Goal: Task Accomplishment & Management: Use online tool/utility

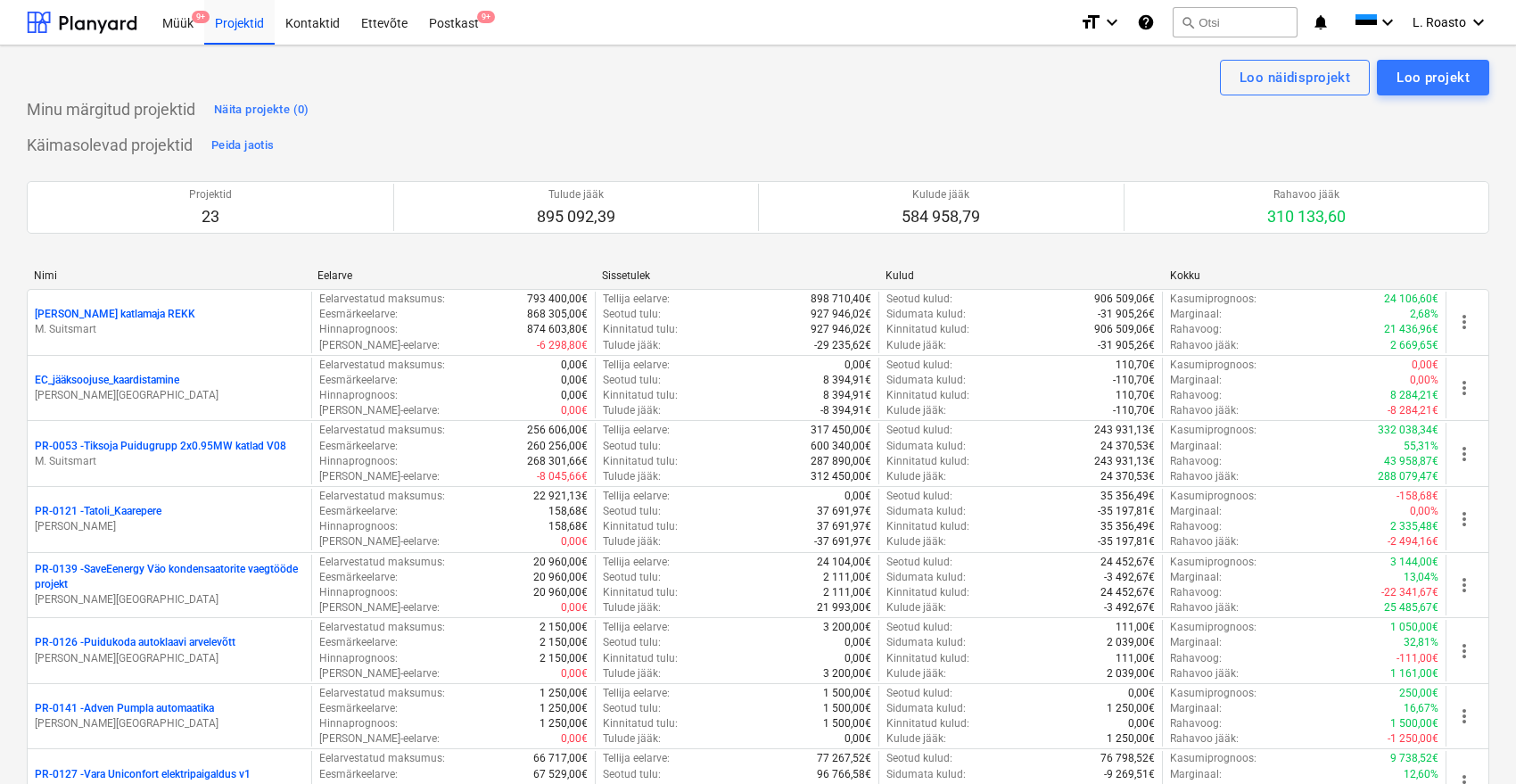
scroll to position [198, 0]
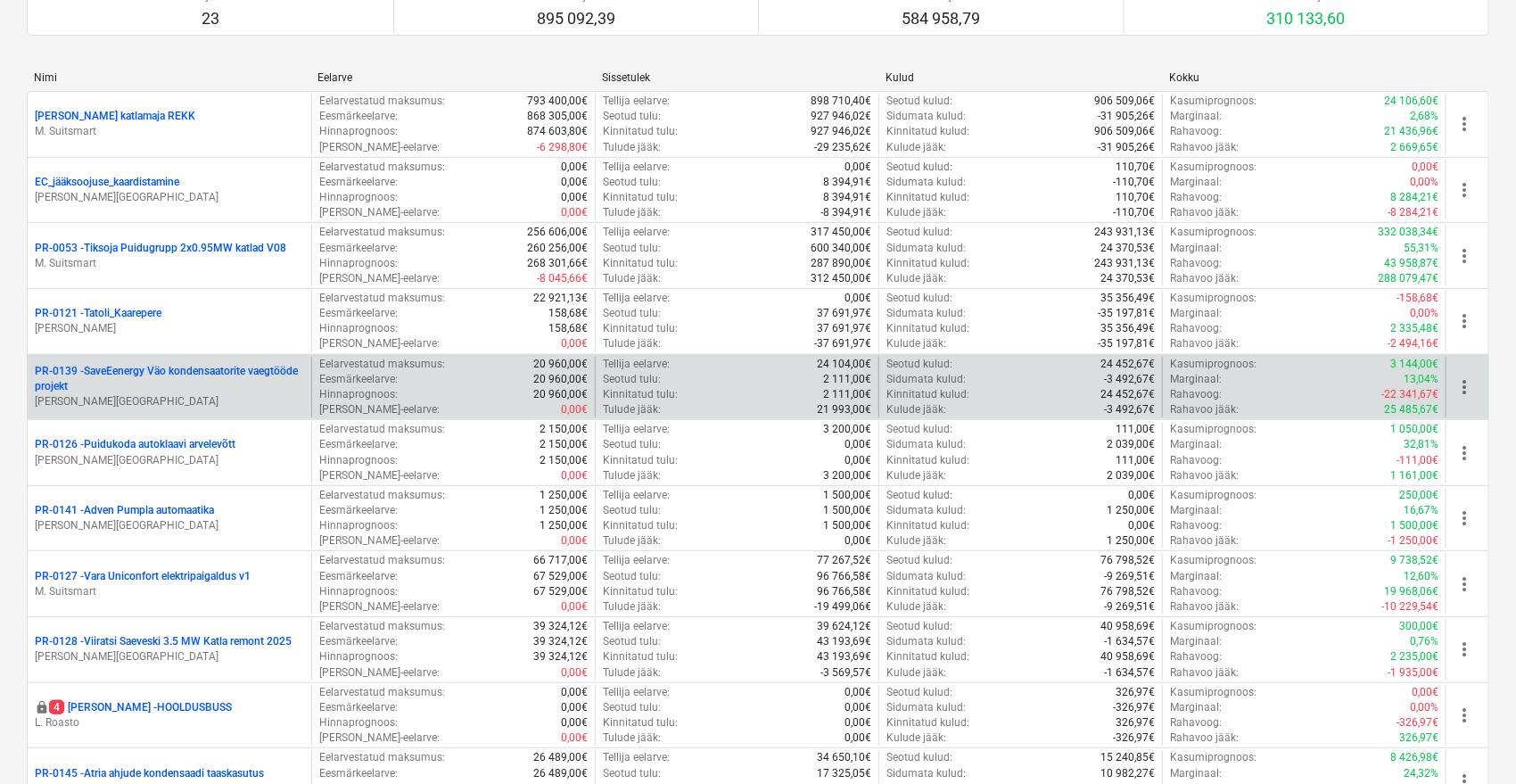
click at [238, 375] on p "PR-0139 - SaveEenergy Väo kondensaatorite vaegtööde projekt" at bounding box center [169, 378] width 269 height 30
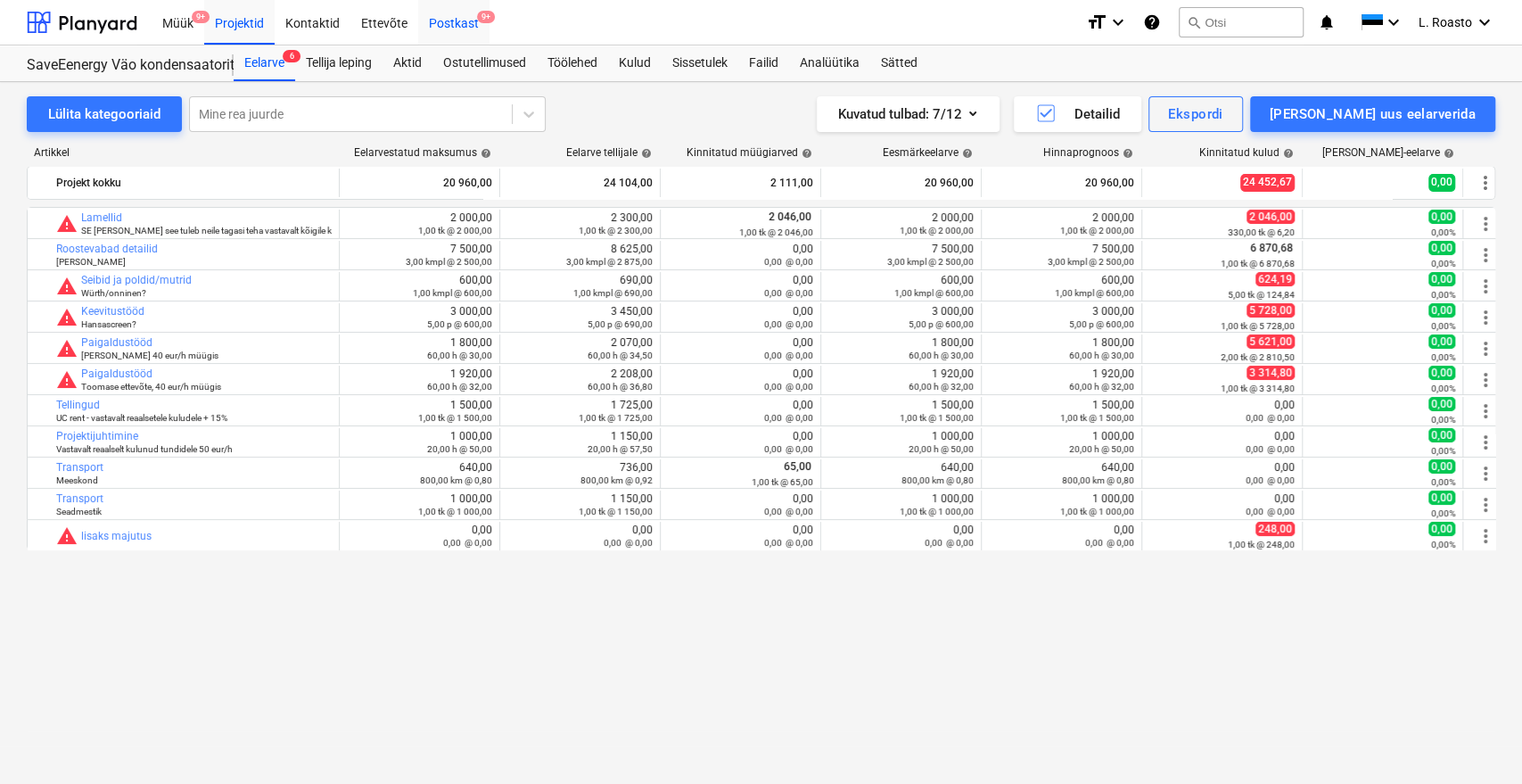
click at [439, 17] on div "Postkast 9+" at bounding box center [454, 22] width 71 height 45
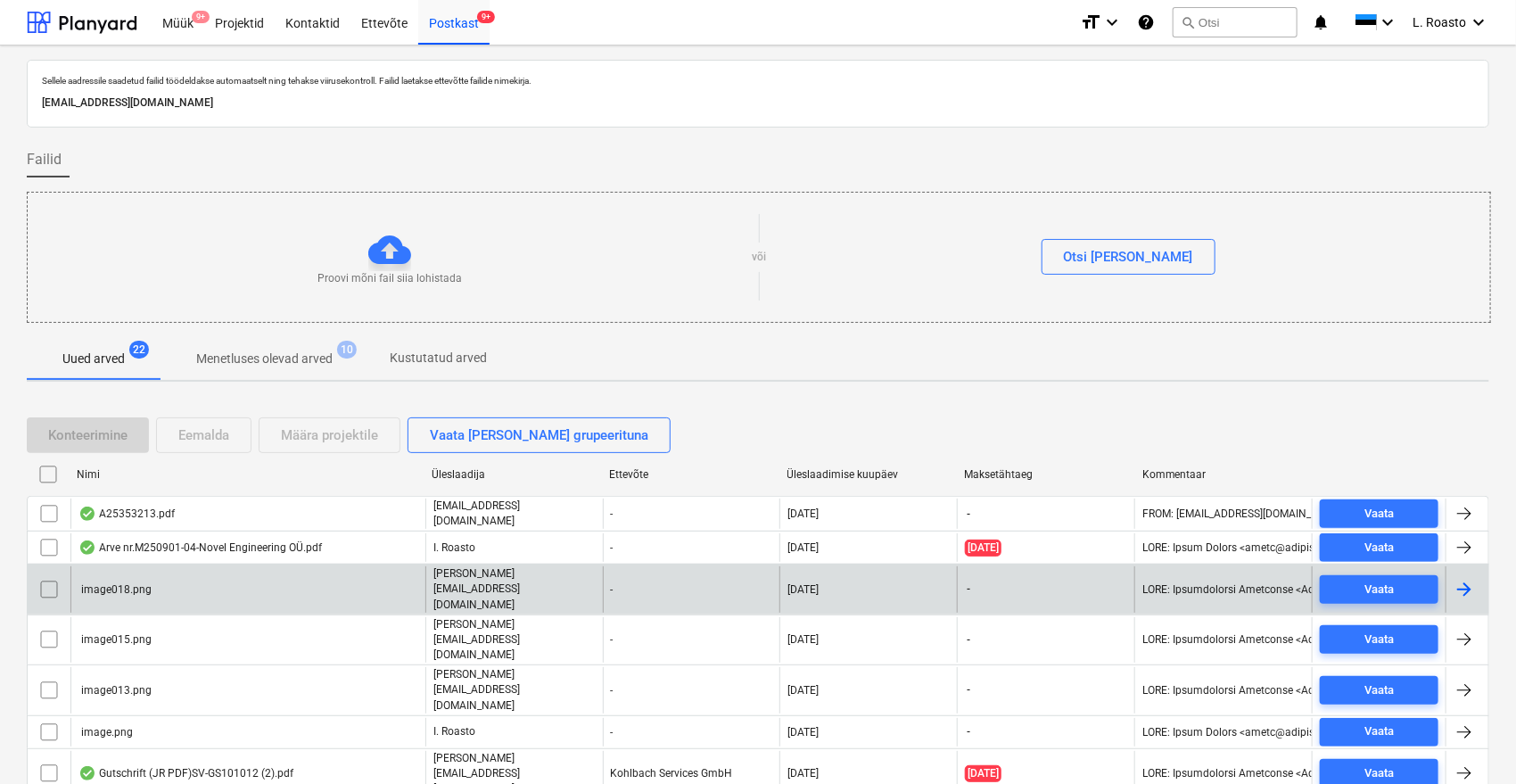
click at [50, 578] on input "checkbox" at bounding box center [48, 588] width 28 height 28
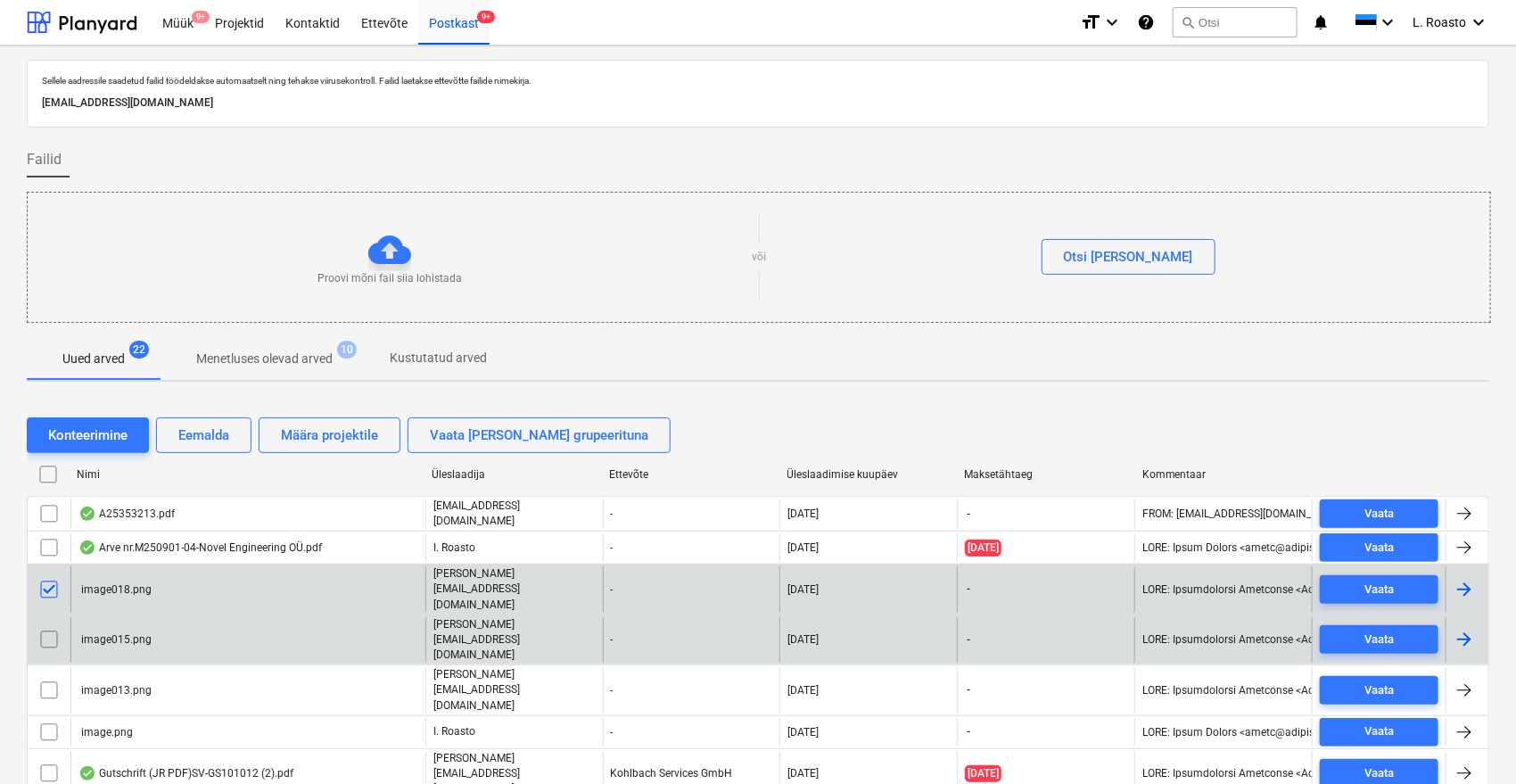
click at [44, 625] on input "checkbox" at bounding box center [48, 638] width 28 height 28
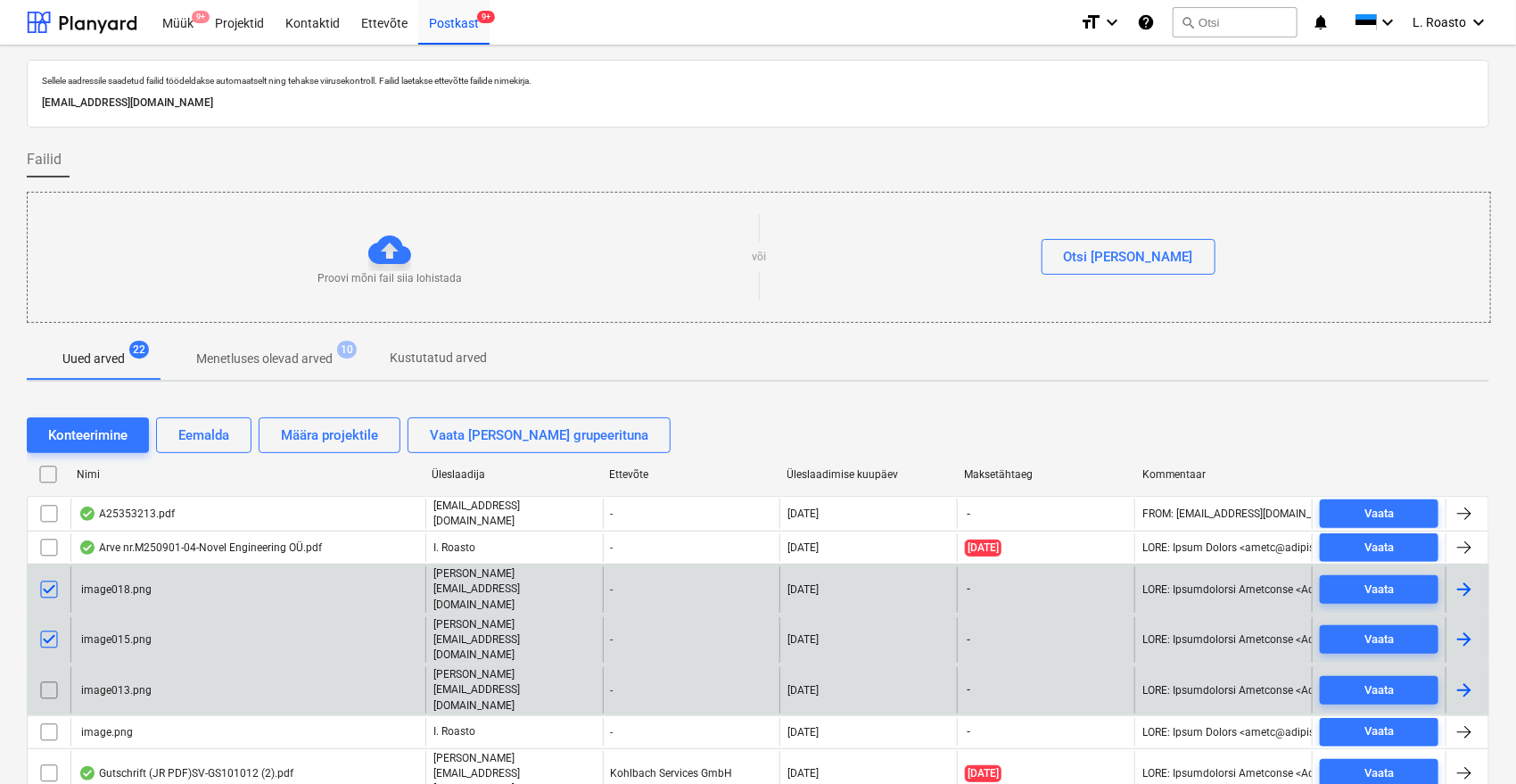
click at [55, 676] on input "checkbox" at bounding box center [48, 689] width 28 height 28
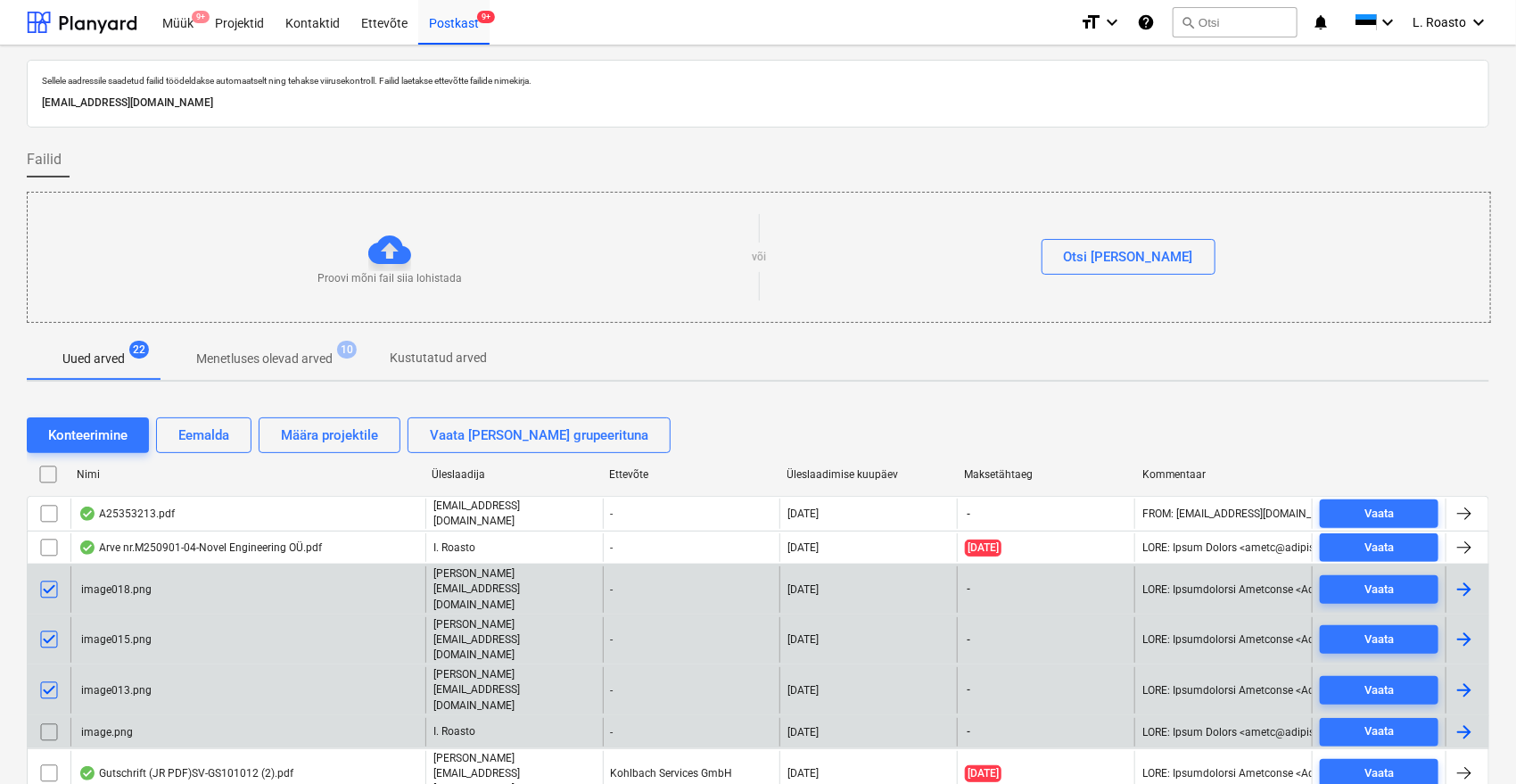
click at [45, 718] on input "checkbox" at bounding box center [48, 731] width 28 height 28
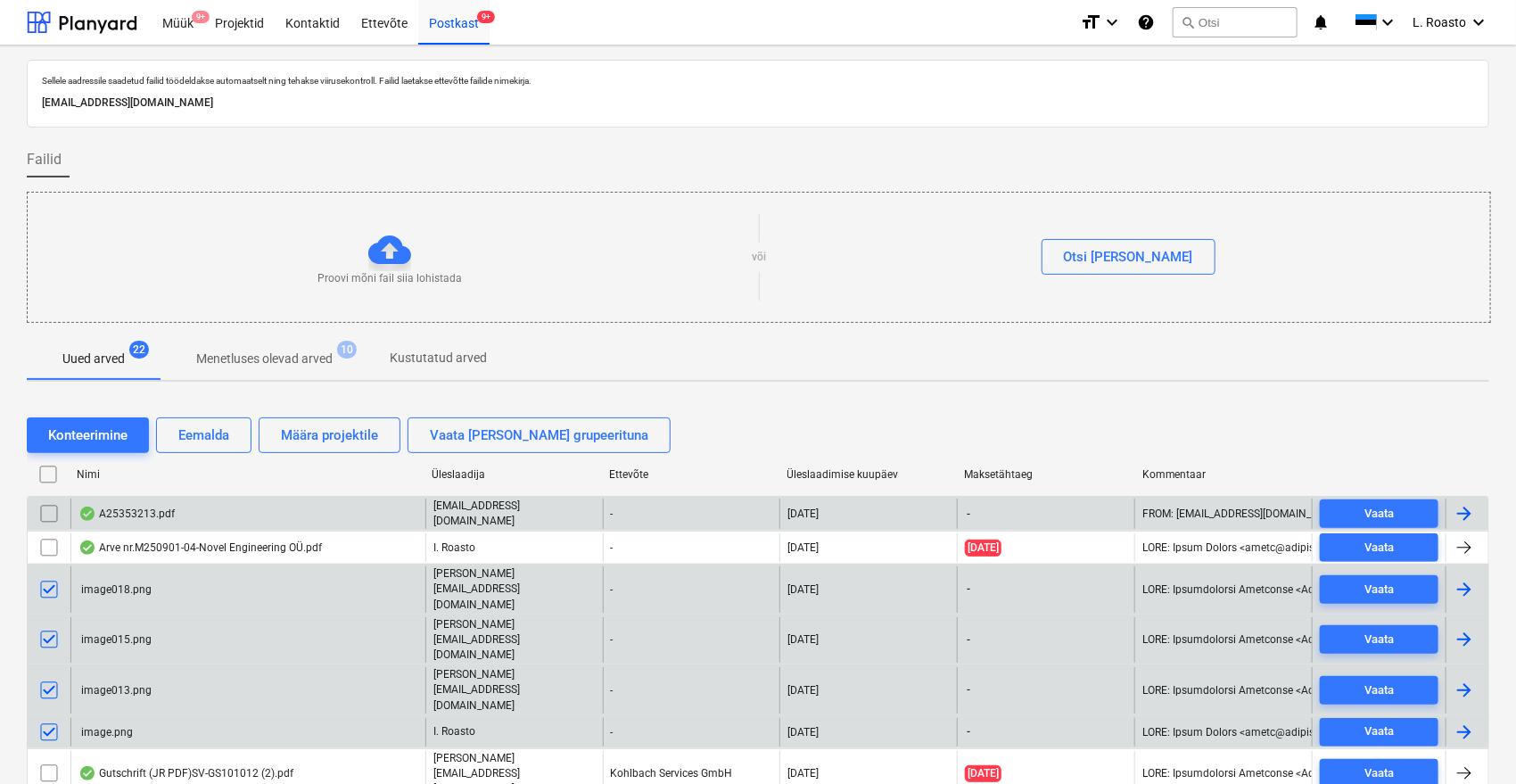
click at [52, 508] on input "checkbox" at bounding box center [48, 513] width 28 height 28
click at [174, 428] on button "Eemalda" at bounding box center [204, 435] width 96 height 35
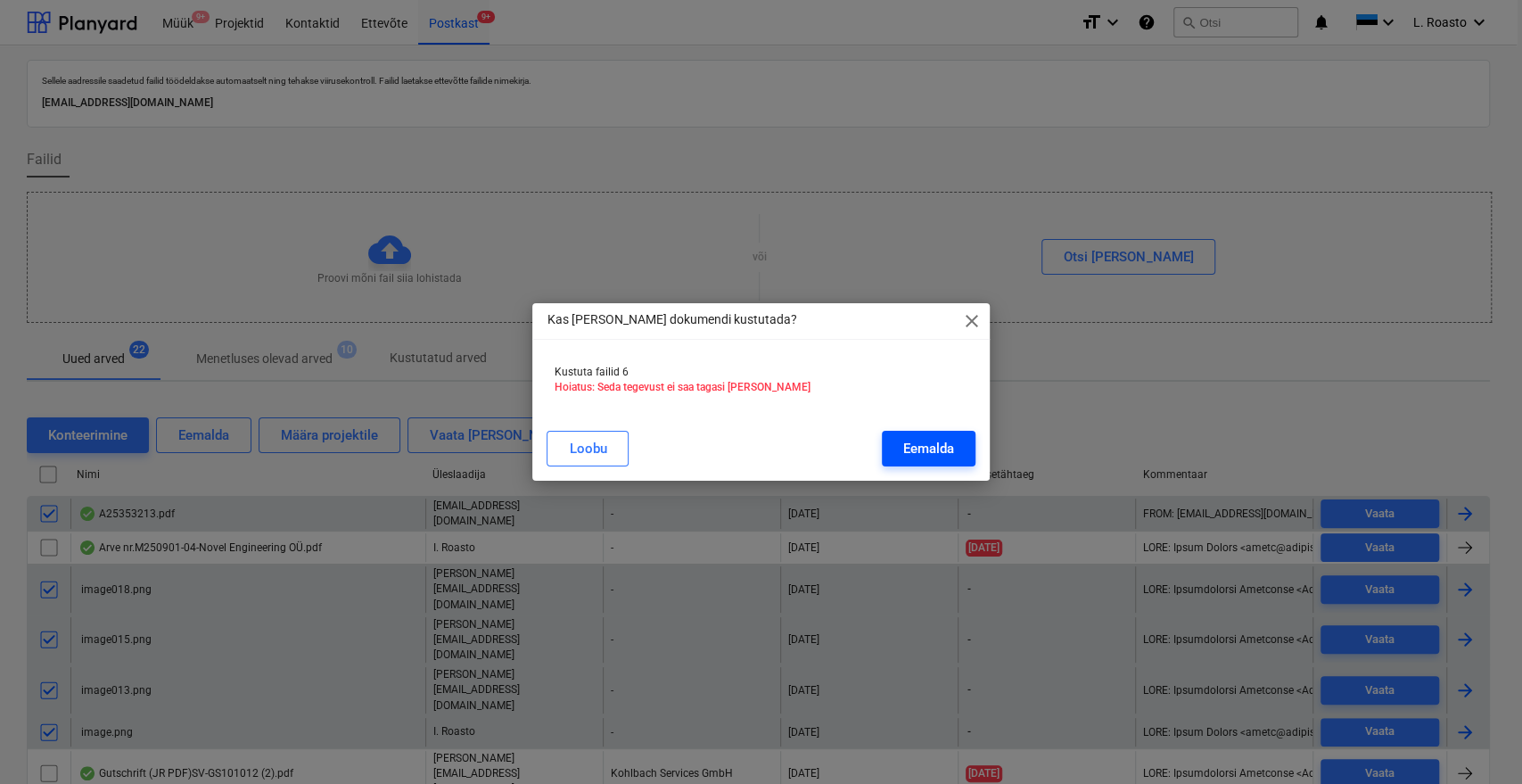
click at [933, 460] on div "Eemalda" at bounding box center [929, 447] width 51 height 23
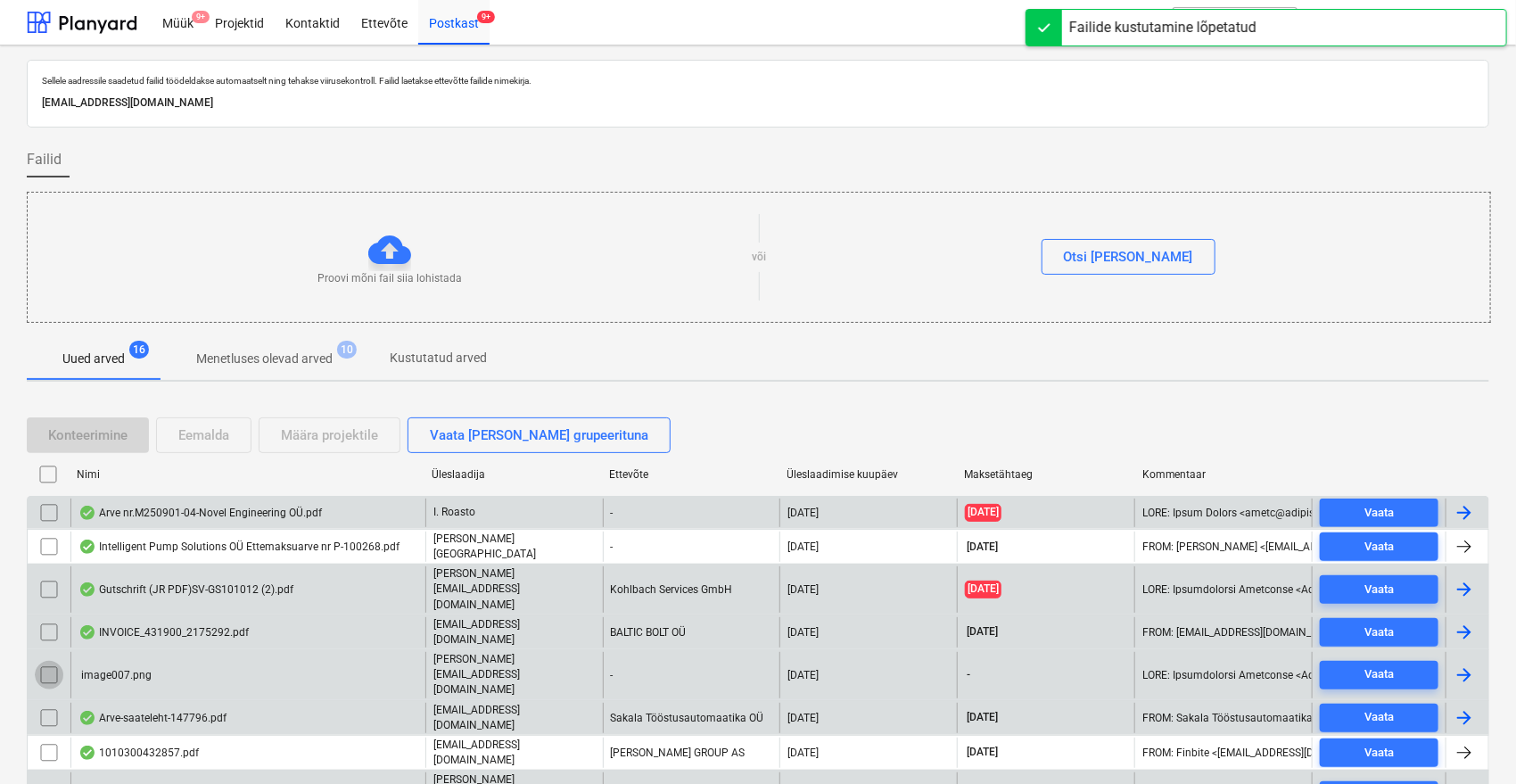
click at [47, 660] on input "checkbox" at bounding box center [48, 674] width 28 height 28
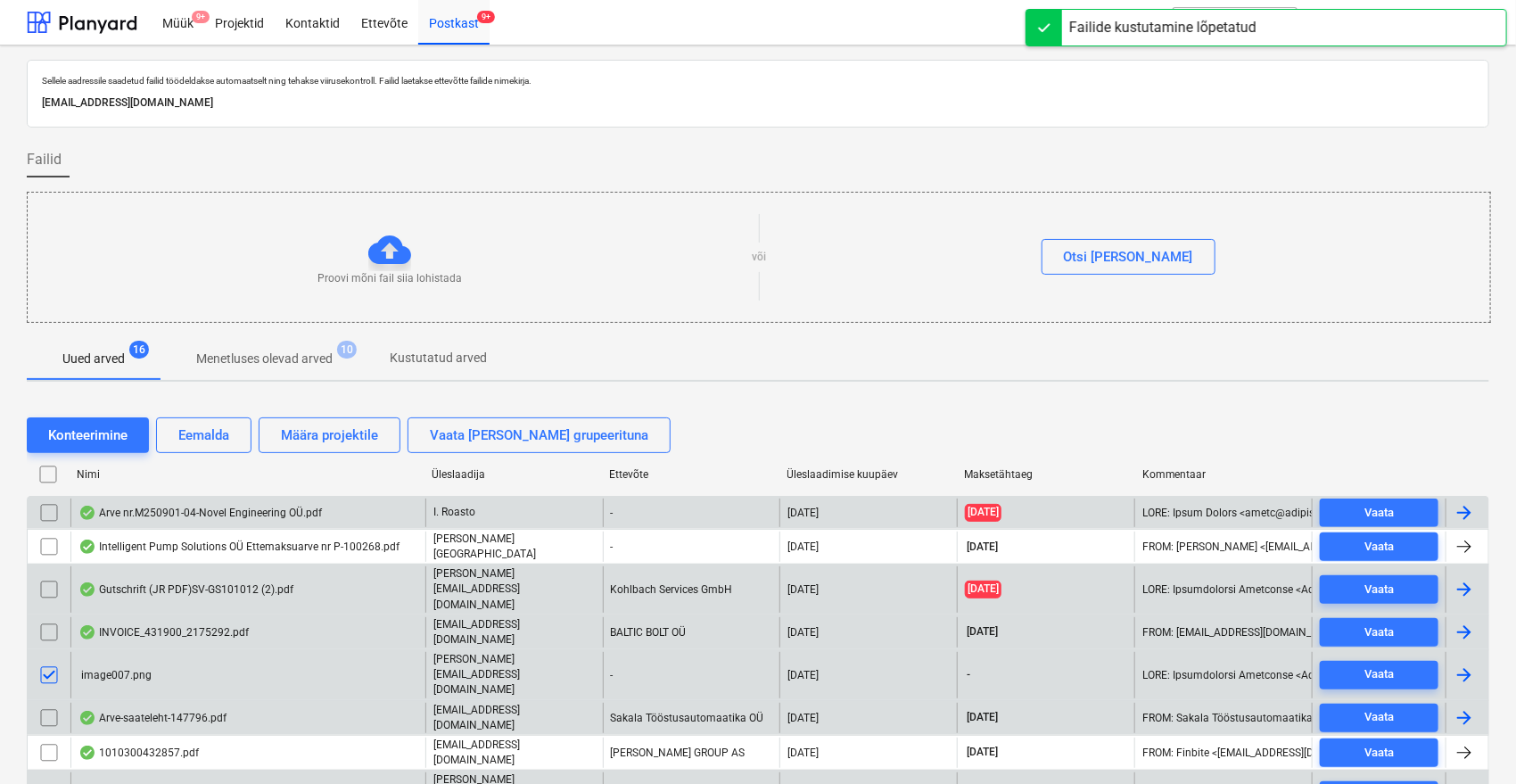
click at [51, 781] on input "checkbox" at bounding box center [48, 795] width 28 height 28
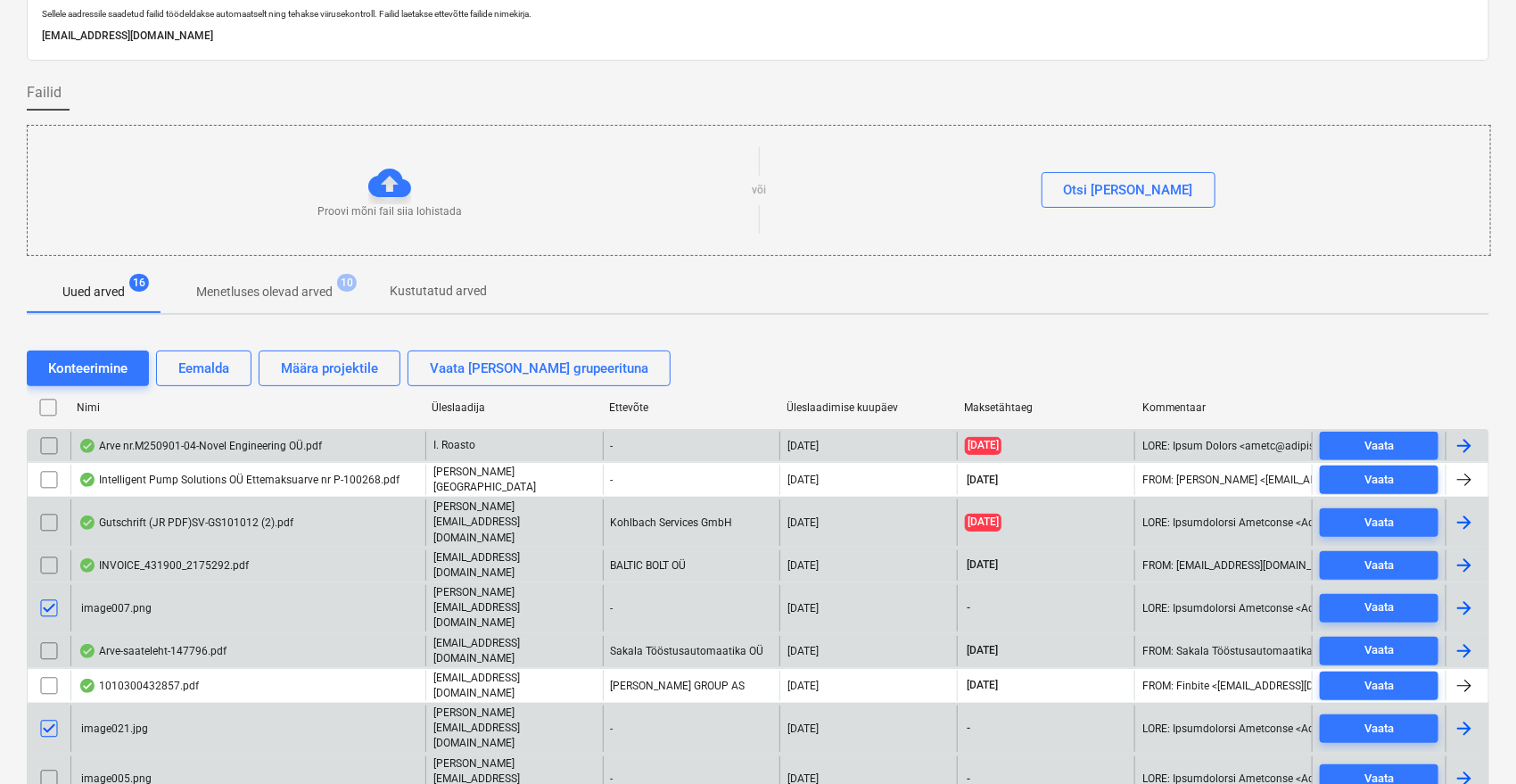
scroll to position [99, 0]
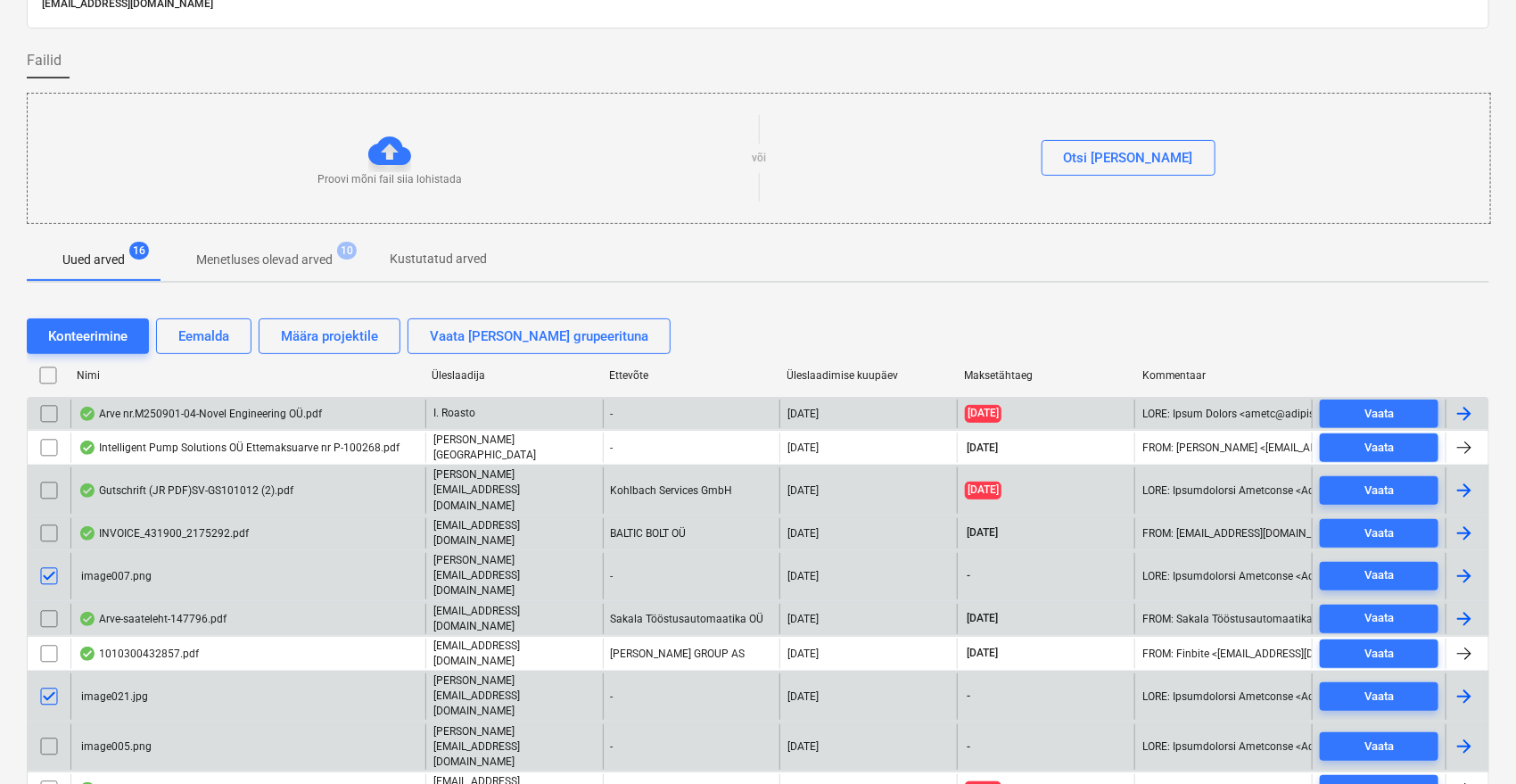
click at [45, 732] on input "checkbox" at bounding box center [48, 746] width 28 height 28
click at [195, 346] on div "Eemalda" at bounding box center [204, 336] width 51 height 23
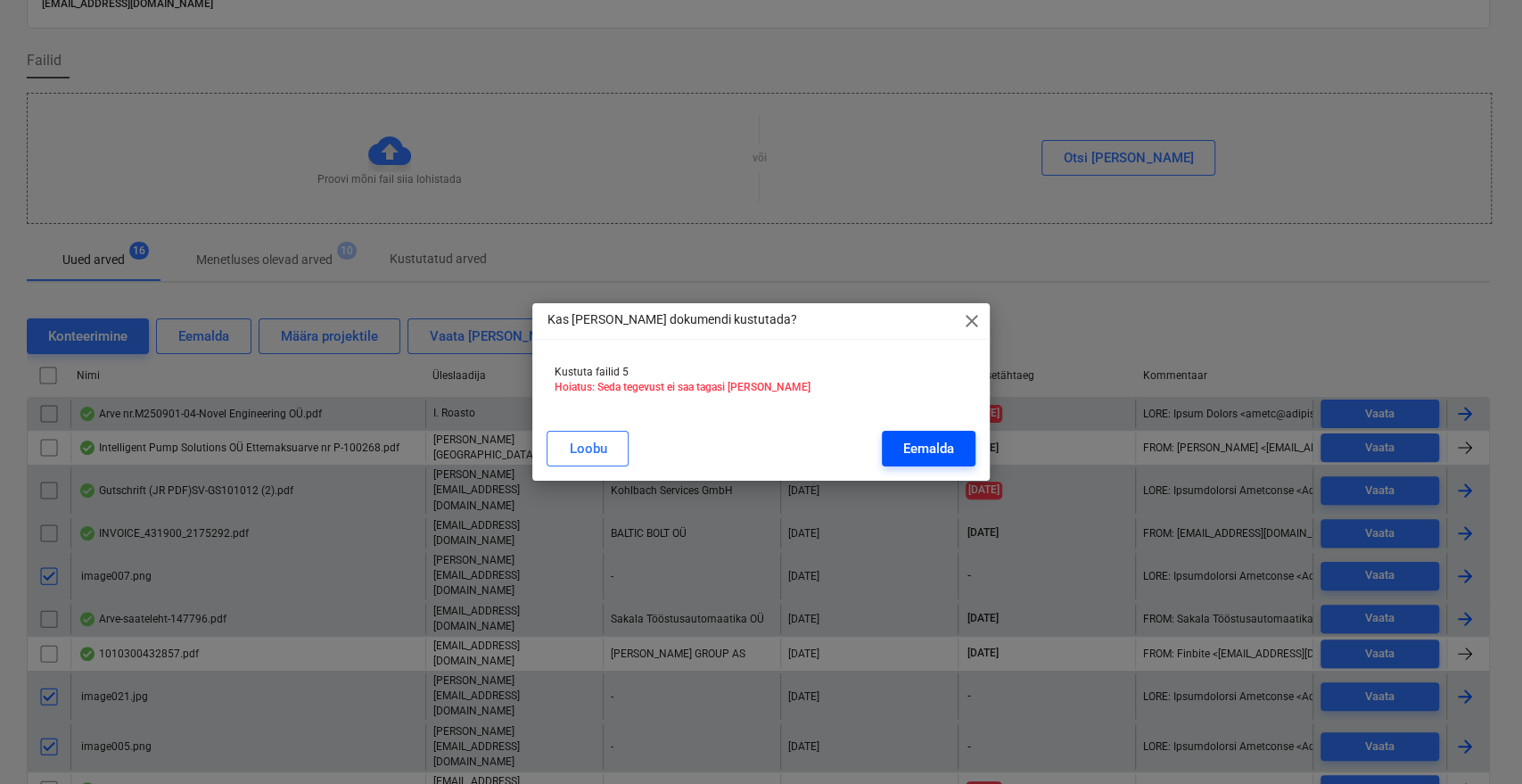
click at [918, 447] on div "Eemalda" at bounding box center [929, 447] width 51 height 23
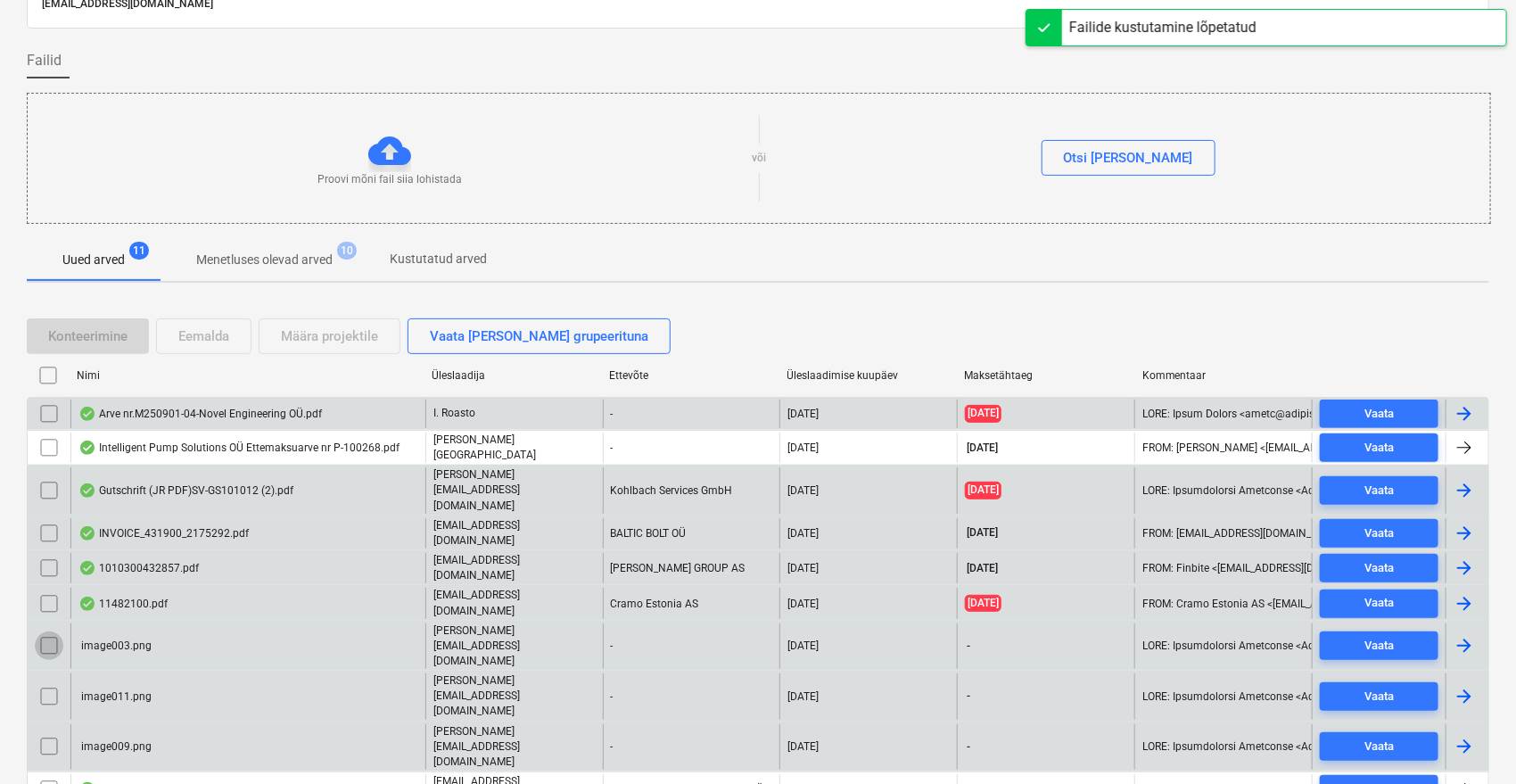
click at [40, 631] on input "checkbox" at bounding box center [48, 645] width 28 height 28
click at [52, 682] on input "checkbox" at bounding box center [48, 696] width 28 height 28
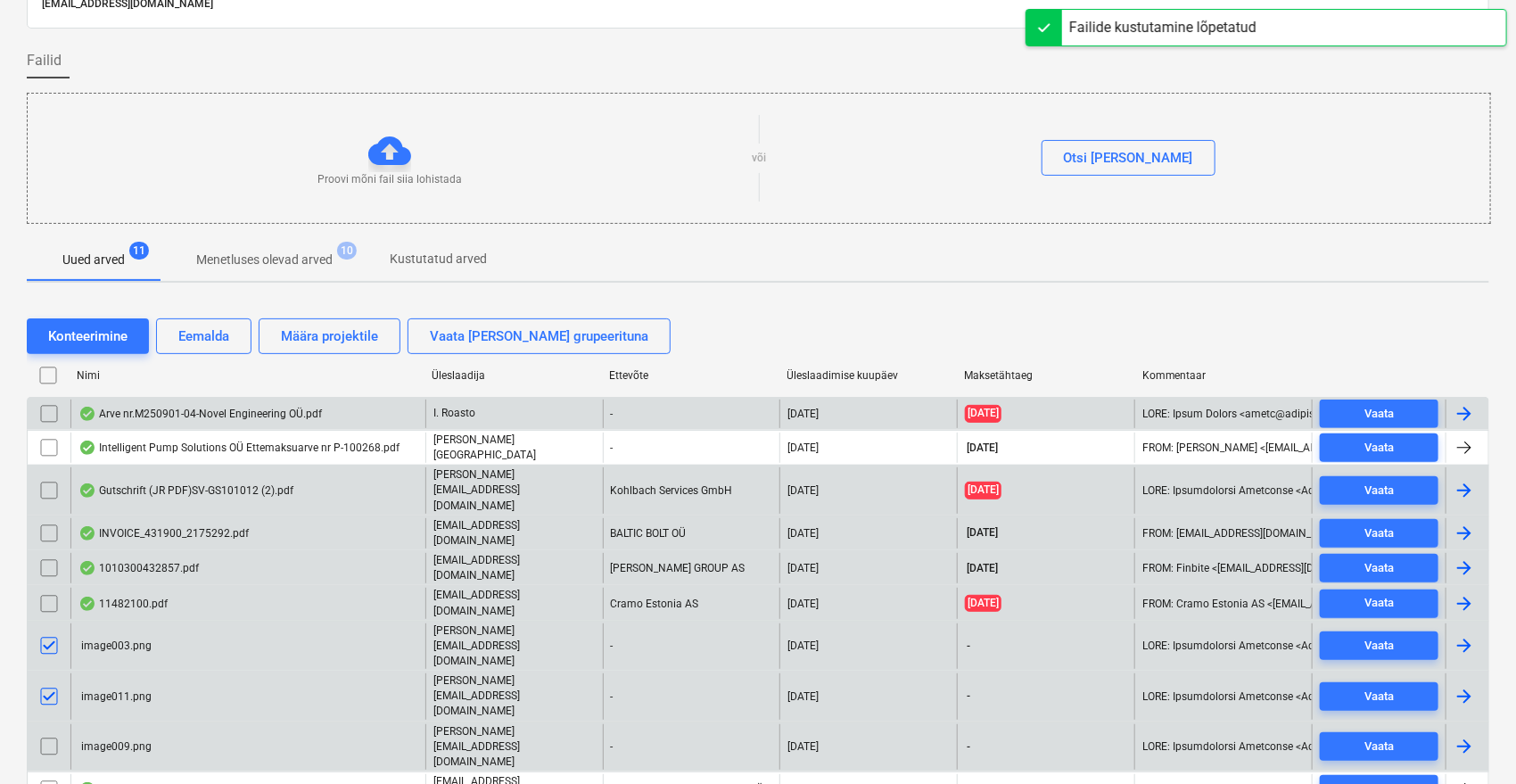
click at [51, 732] on input "checkbox" at bounding box center [48, 746] width 28 height 28
click at [223, 337] on div "Eemalda" at bounding box center [204, 336] width 51 height 23
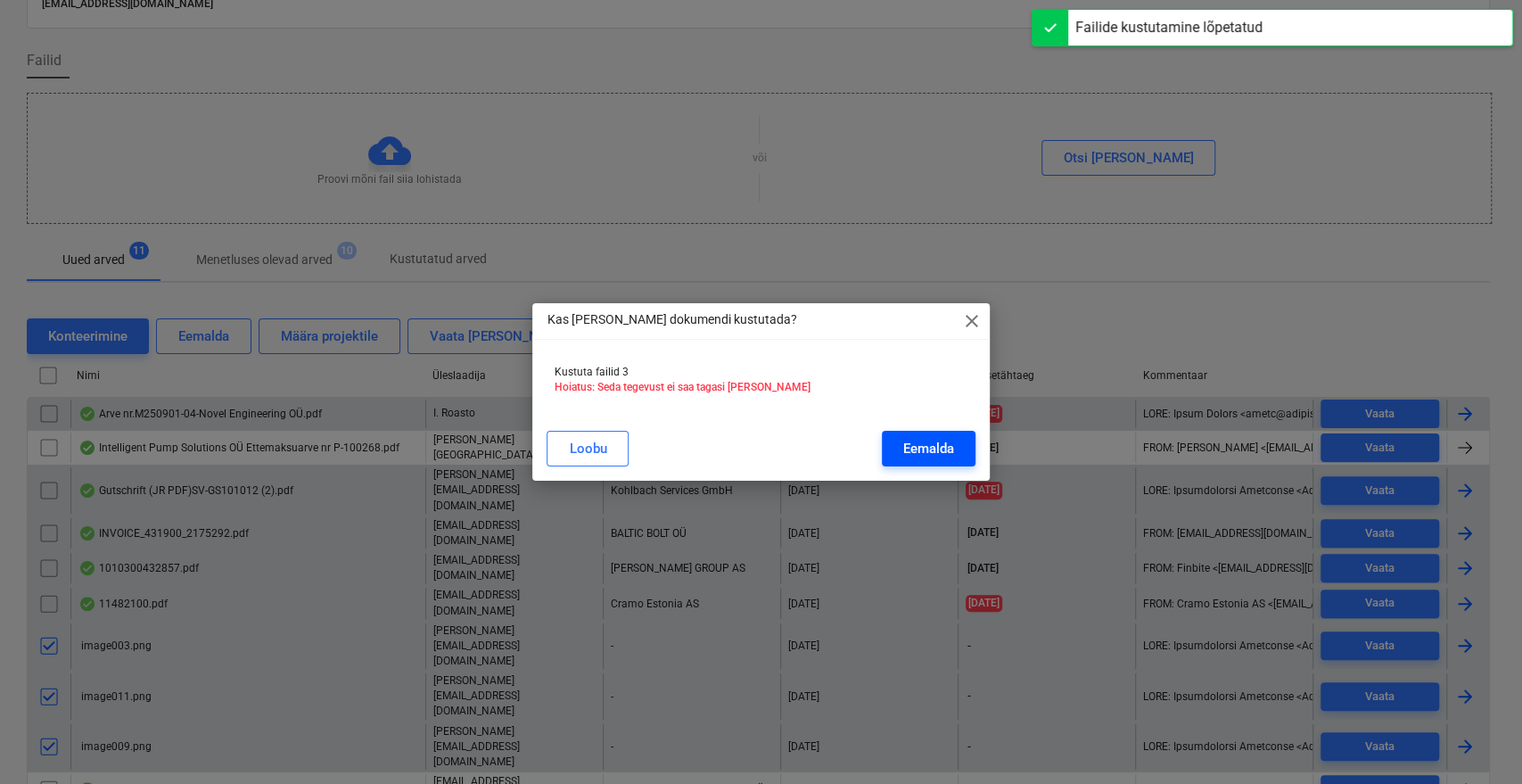
click at [942, 433] on button "Eemalda" at bounding box center [928, 447] width 94 height 35
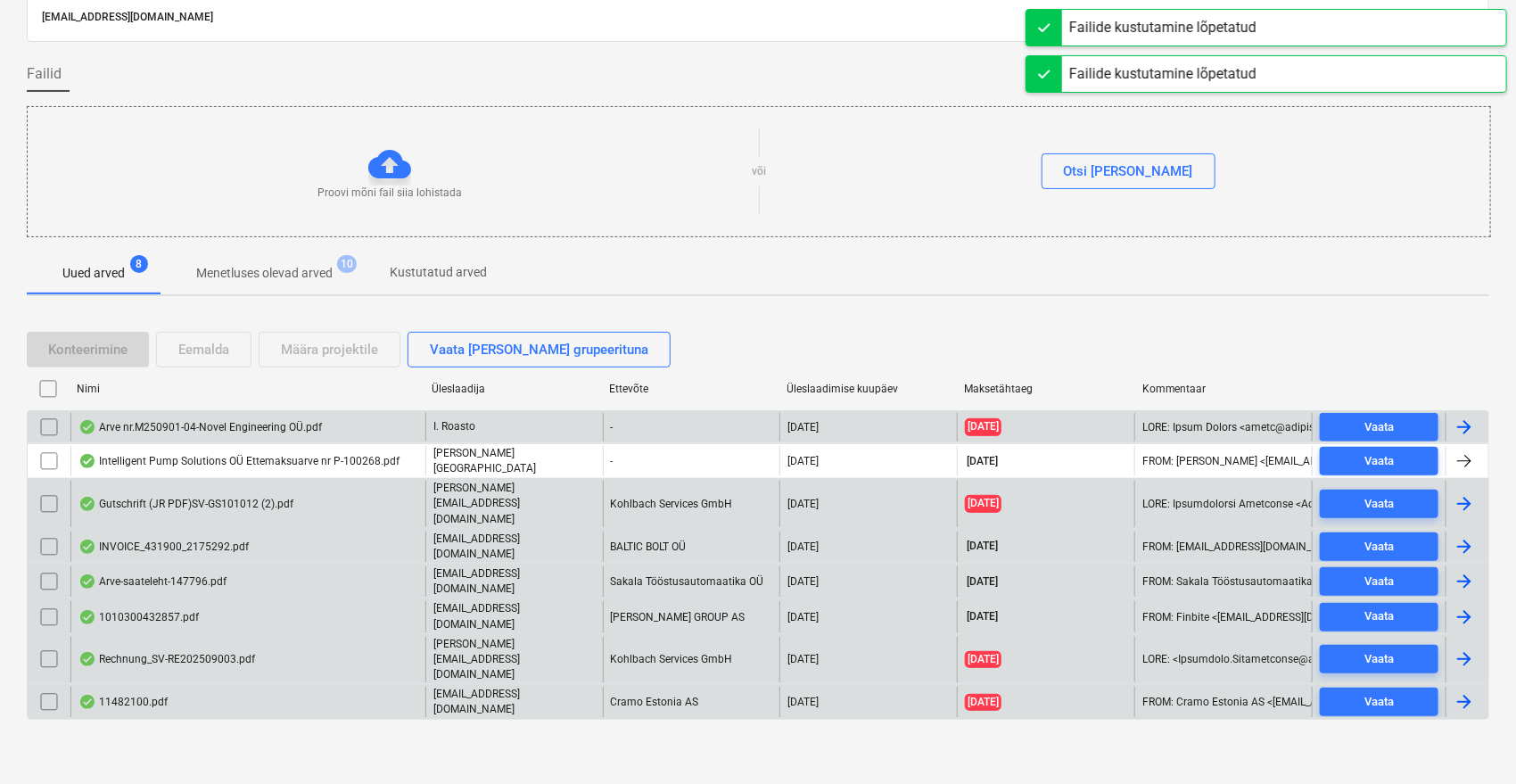
scroll to position [39, 0]
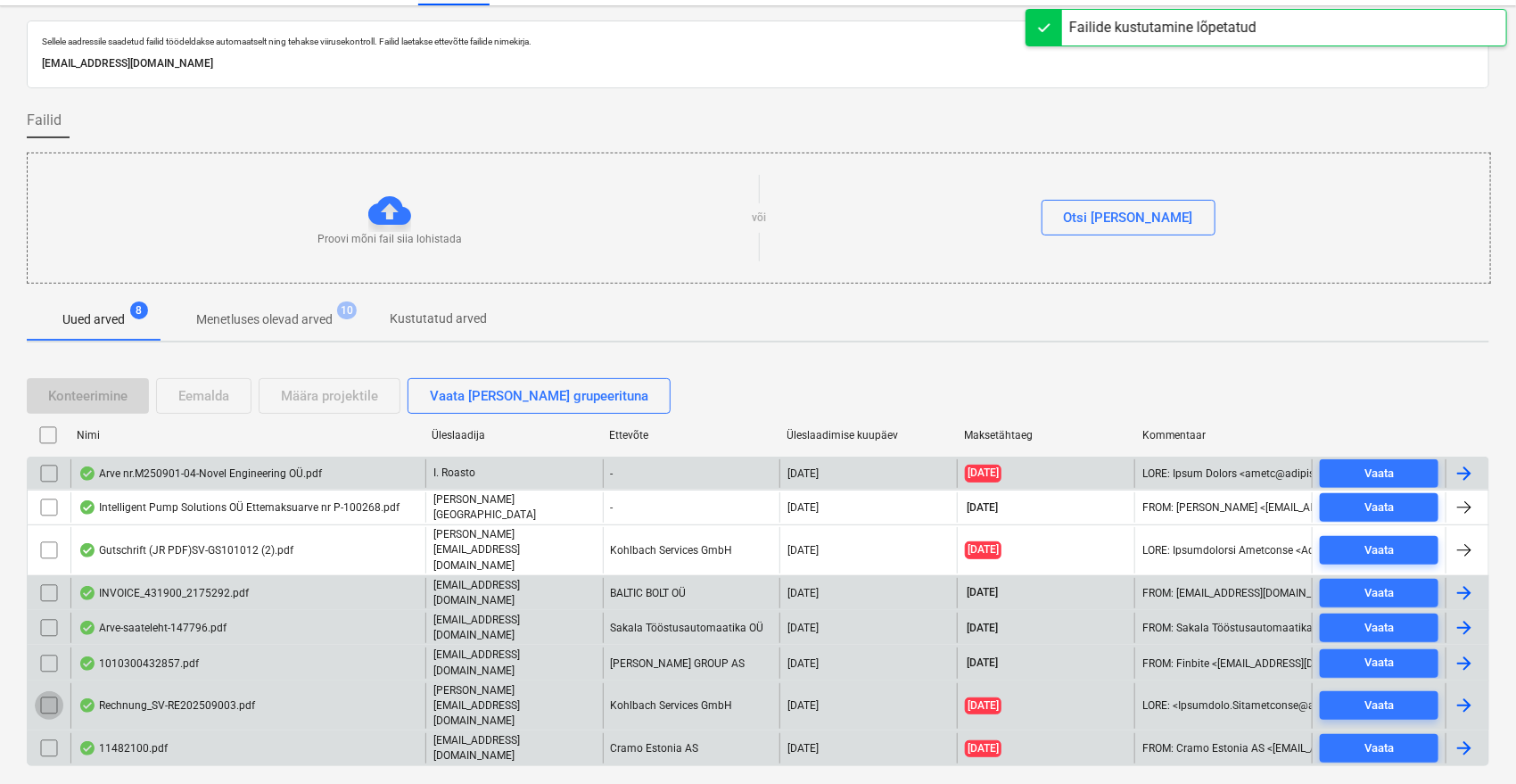
click at [45, 691] on input "checkbox" at bounding box center [48, 705] width 28 height 28
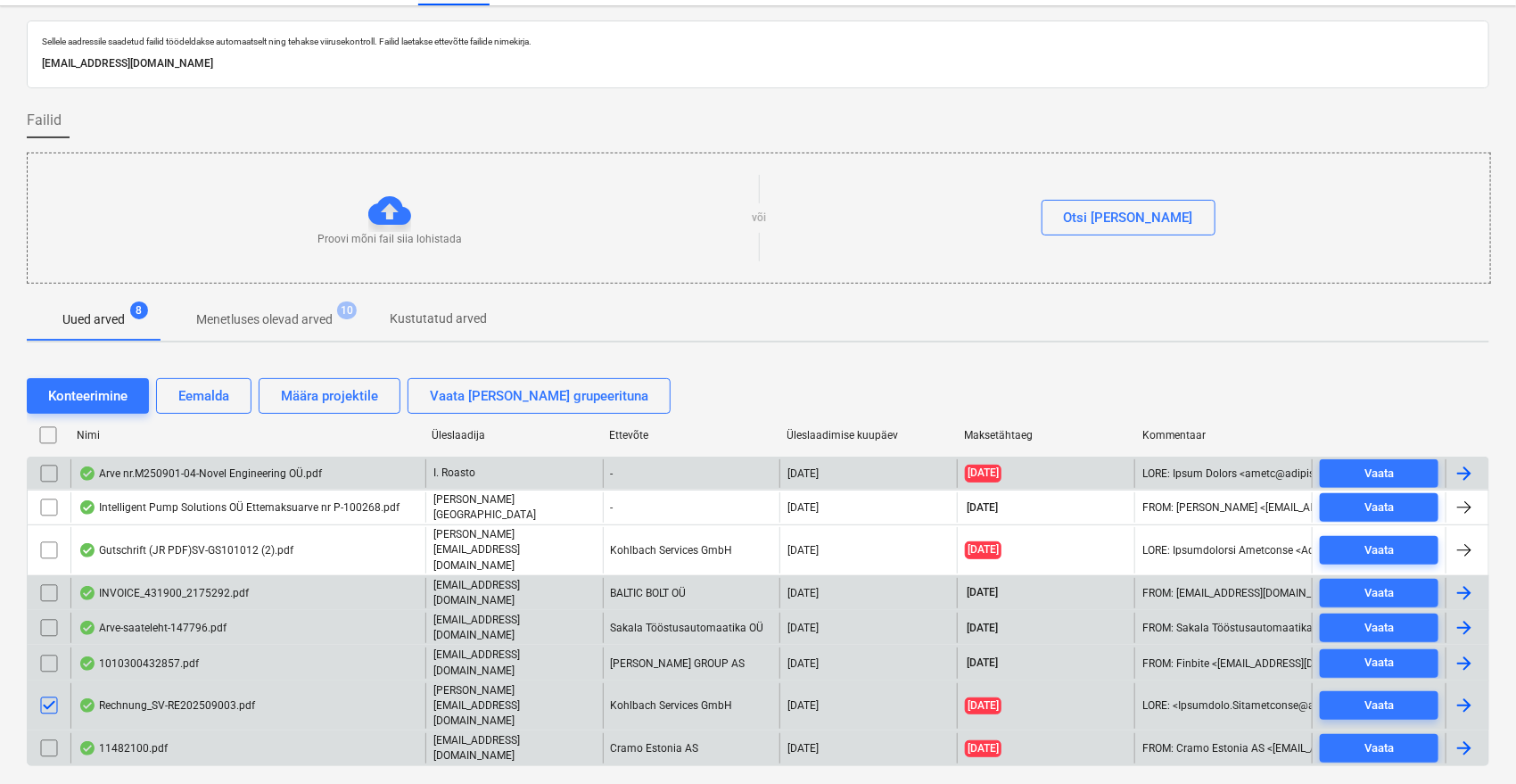
click at [45, 539] on input "checkbox" at bounding box center [48, 549] width 28 height 28
click at [206, 404] on div "Eemalda" at bounding box center [204, 395] width 51 height 23
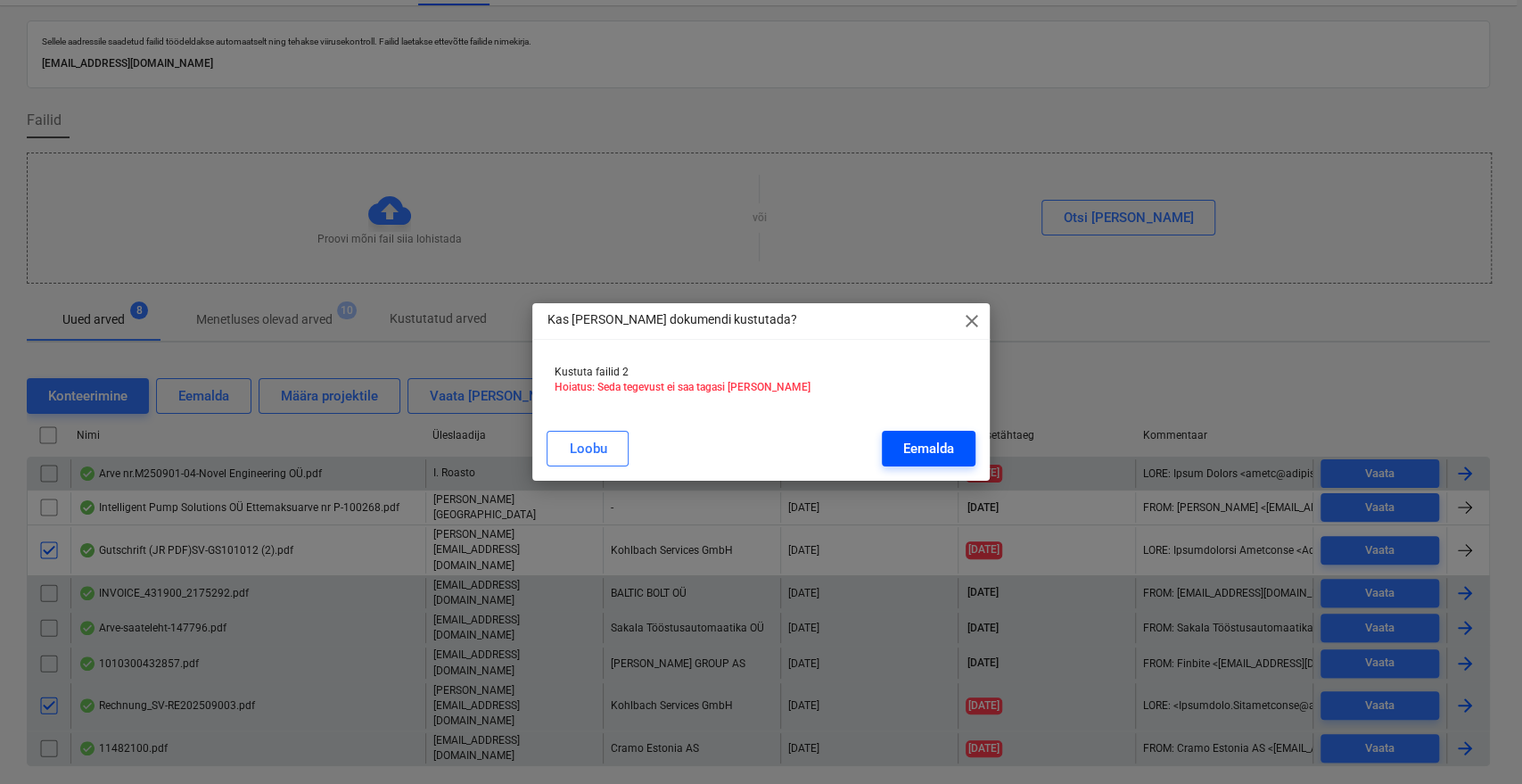
click at [948, 445] on div "Eemalda" at bounding box center [929, 447] width 51 height 23
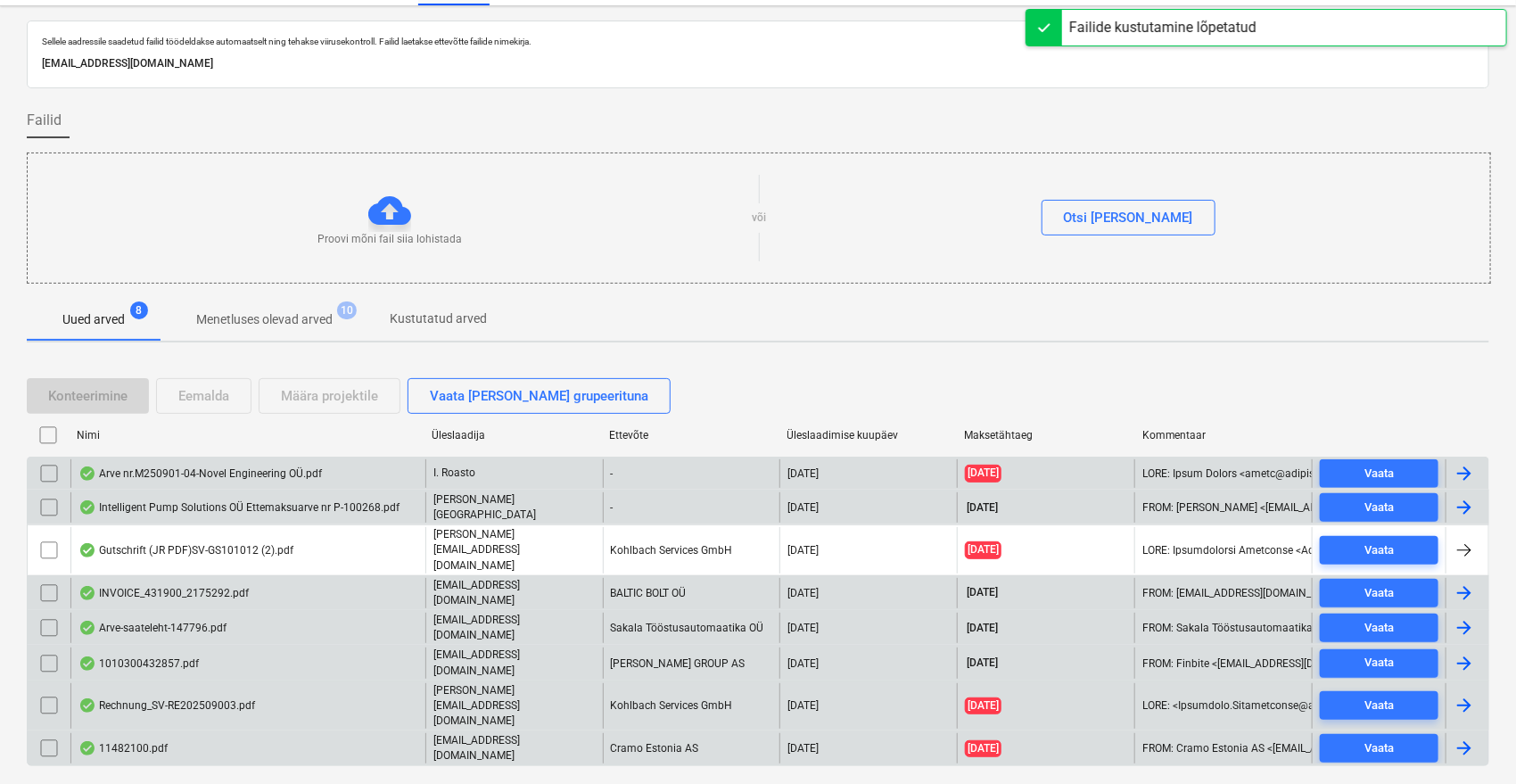
scroll to position [0, 0]
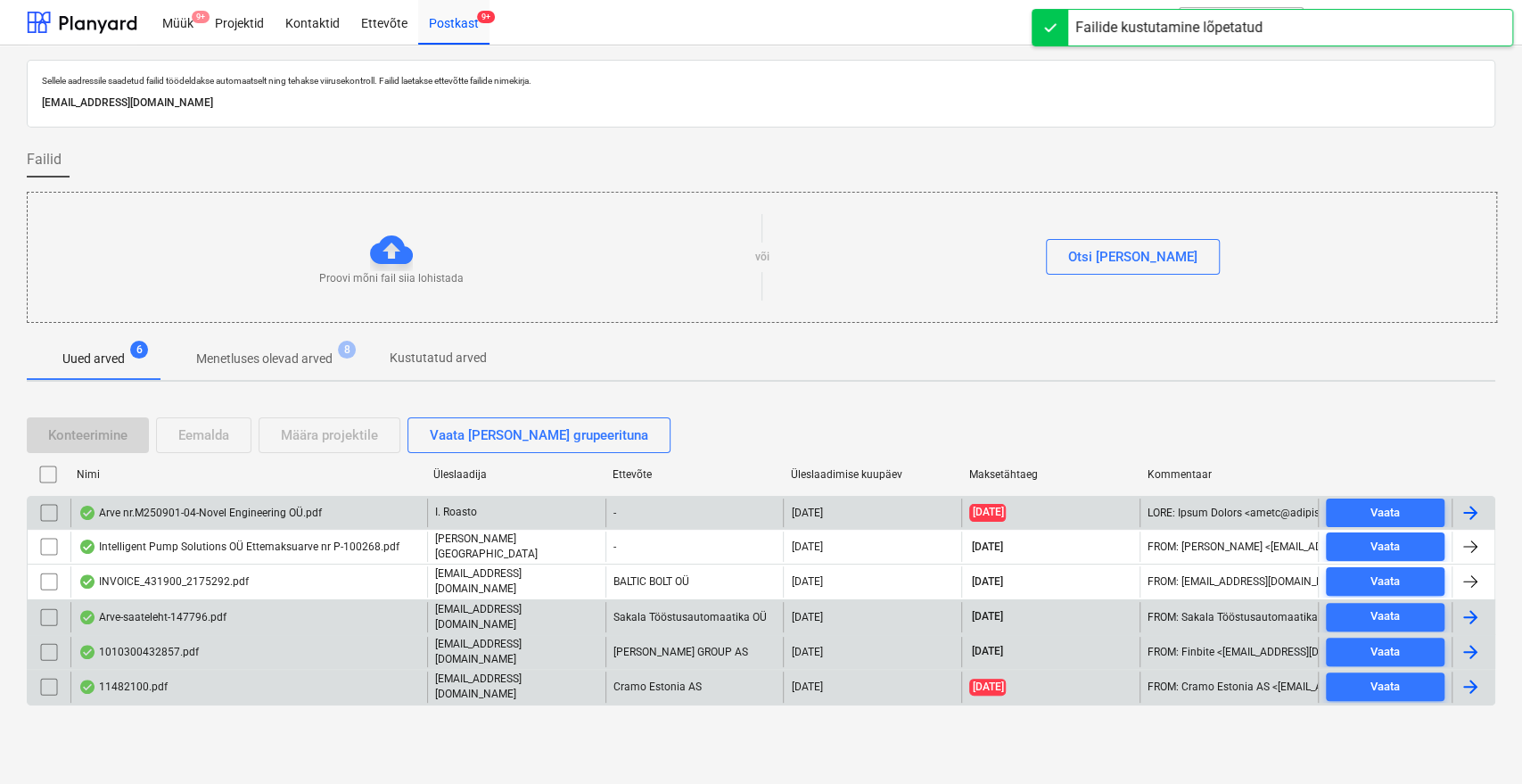
click at [210, 501] on div "Arve nr.M250901-04-Novel Engineering OÜ.pdf" at bounding box center [248, 512] width 357 height 28
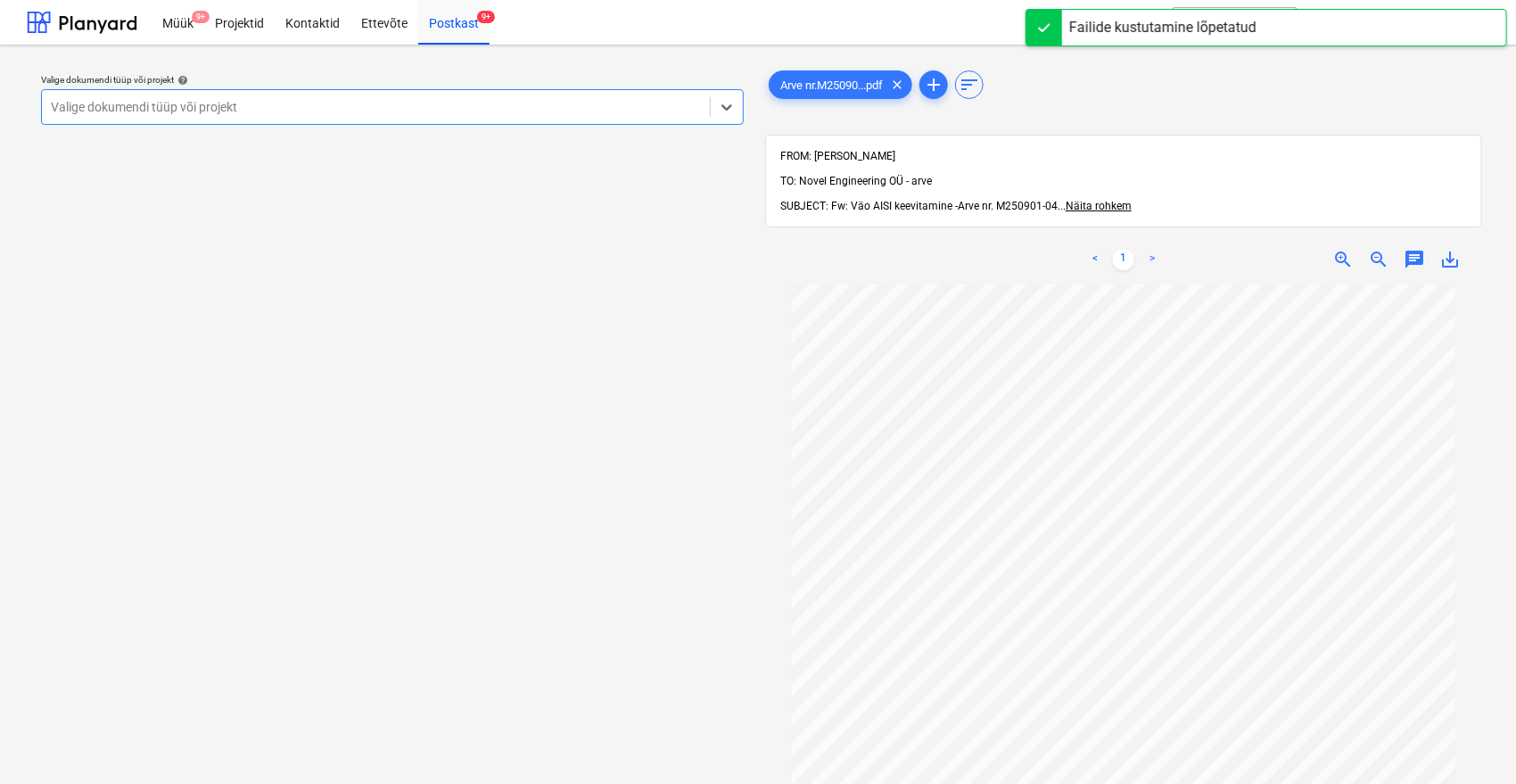
click at [300, 112] on div at bounding box center [376, 107] width 651 height 18
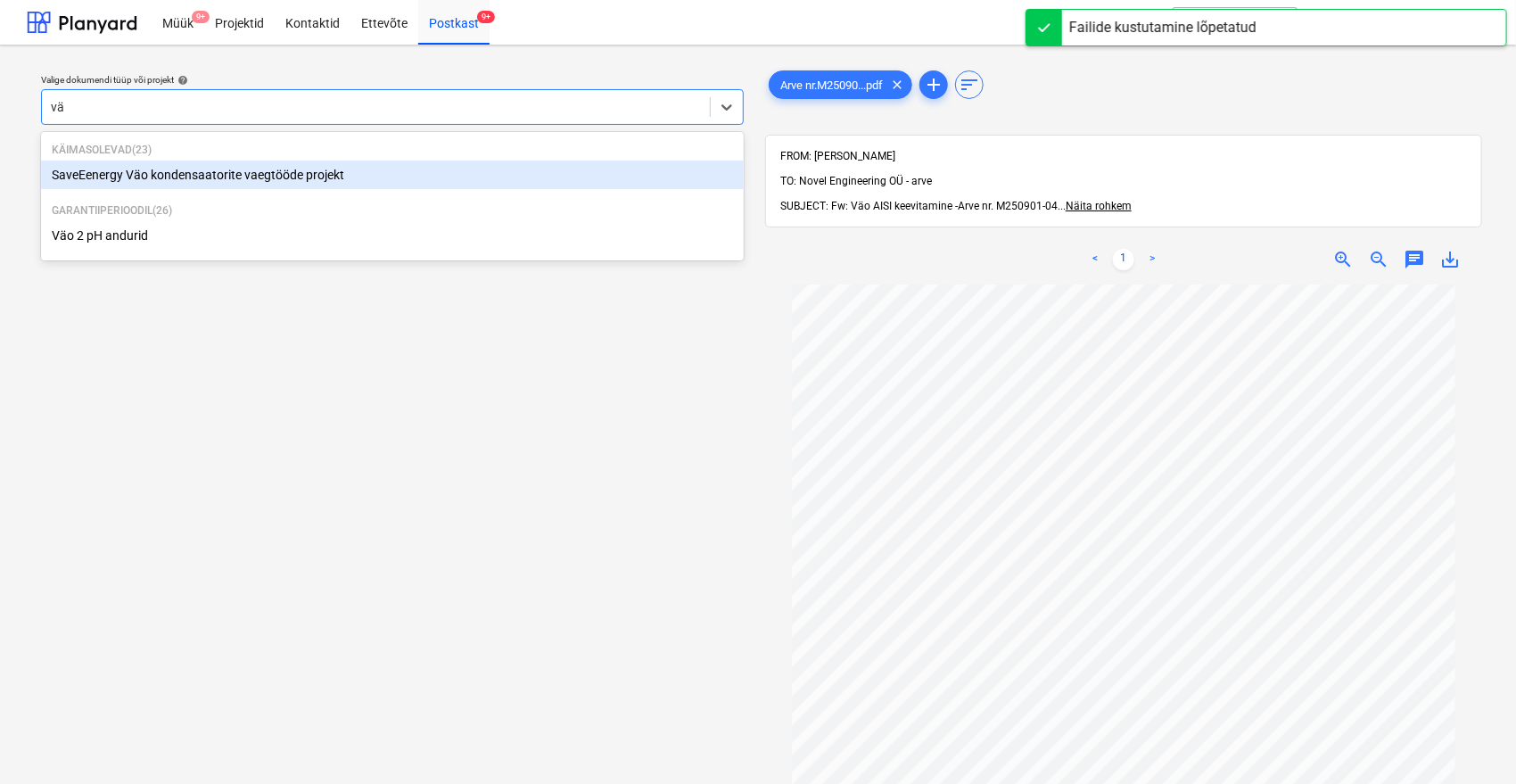
type input "väo"
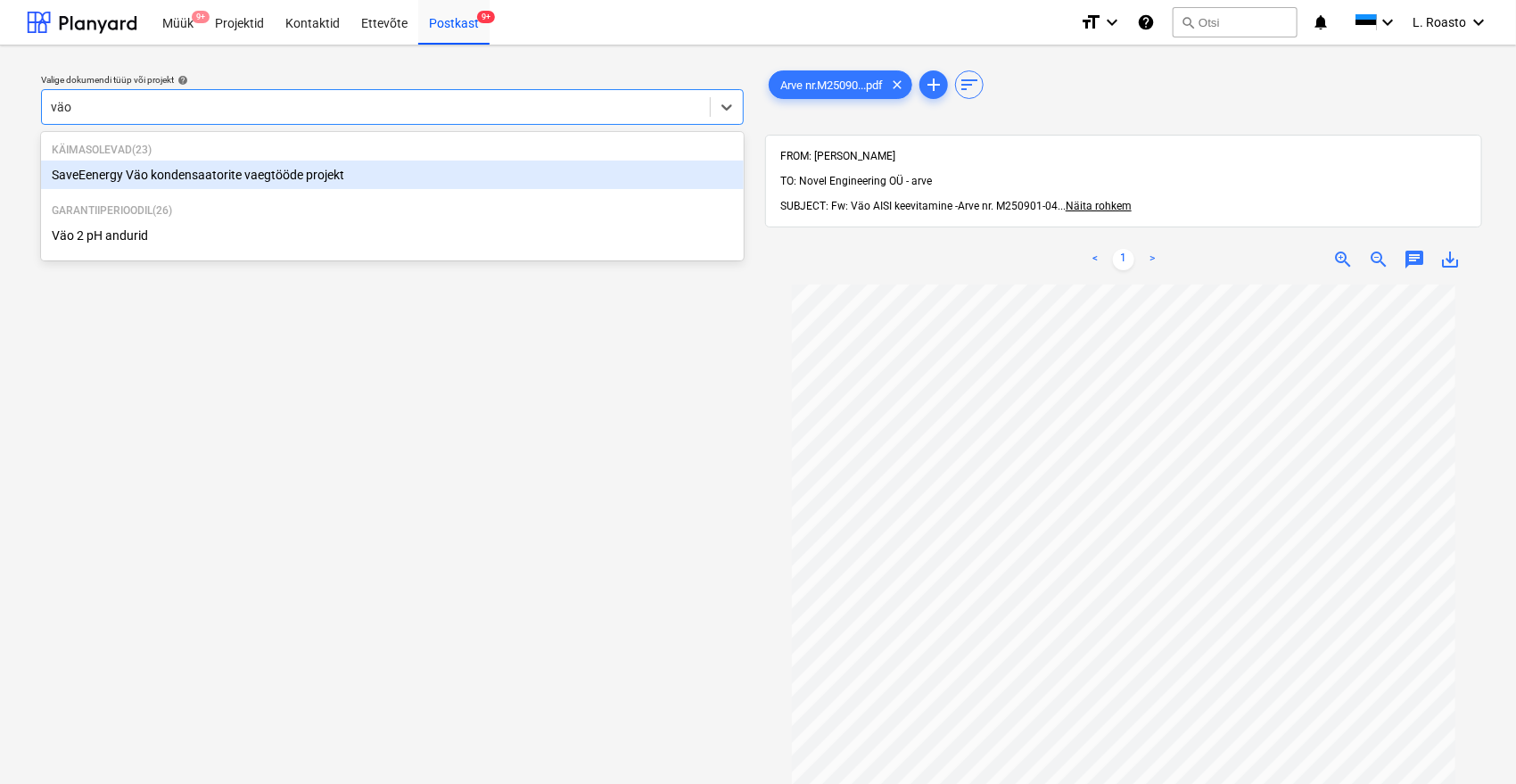
click at [236, 162] on div "SaveEenergy Väo kondensaatorite vaegtööde projekt" at bounding box center [392, 174] width 702 height 28
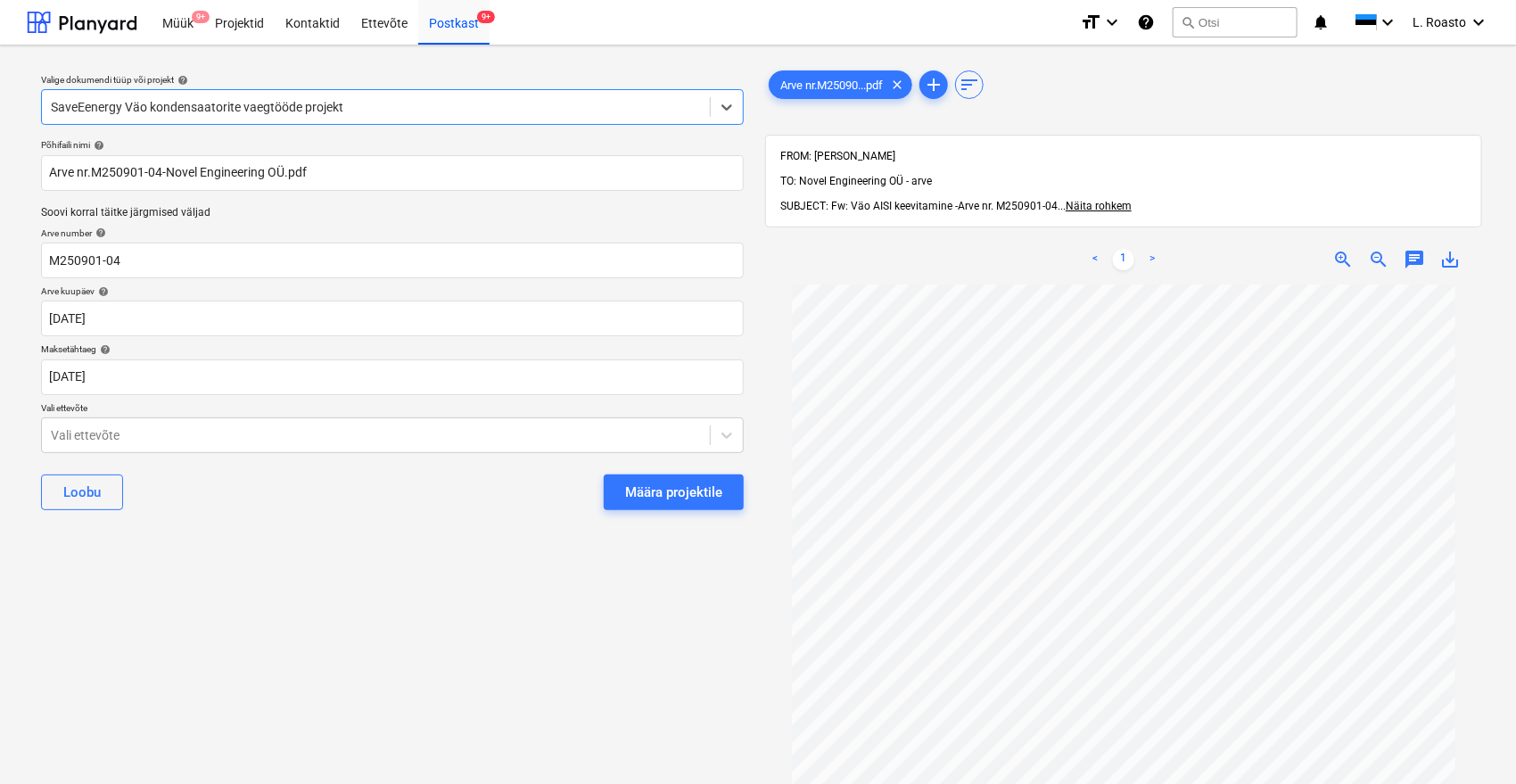
click at [665, 488] on div "Määra projektile" at bounding box center [673, 491] width 97 height 23
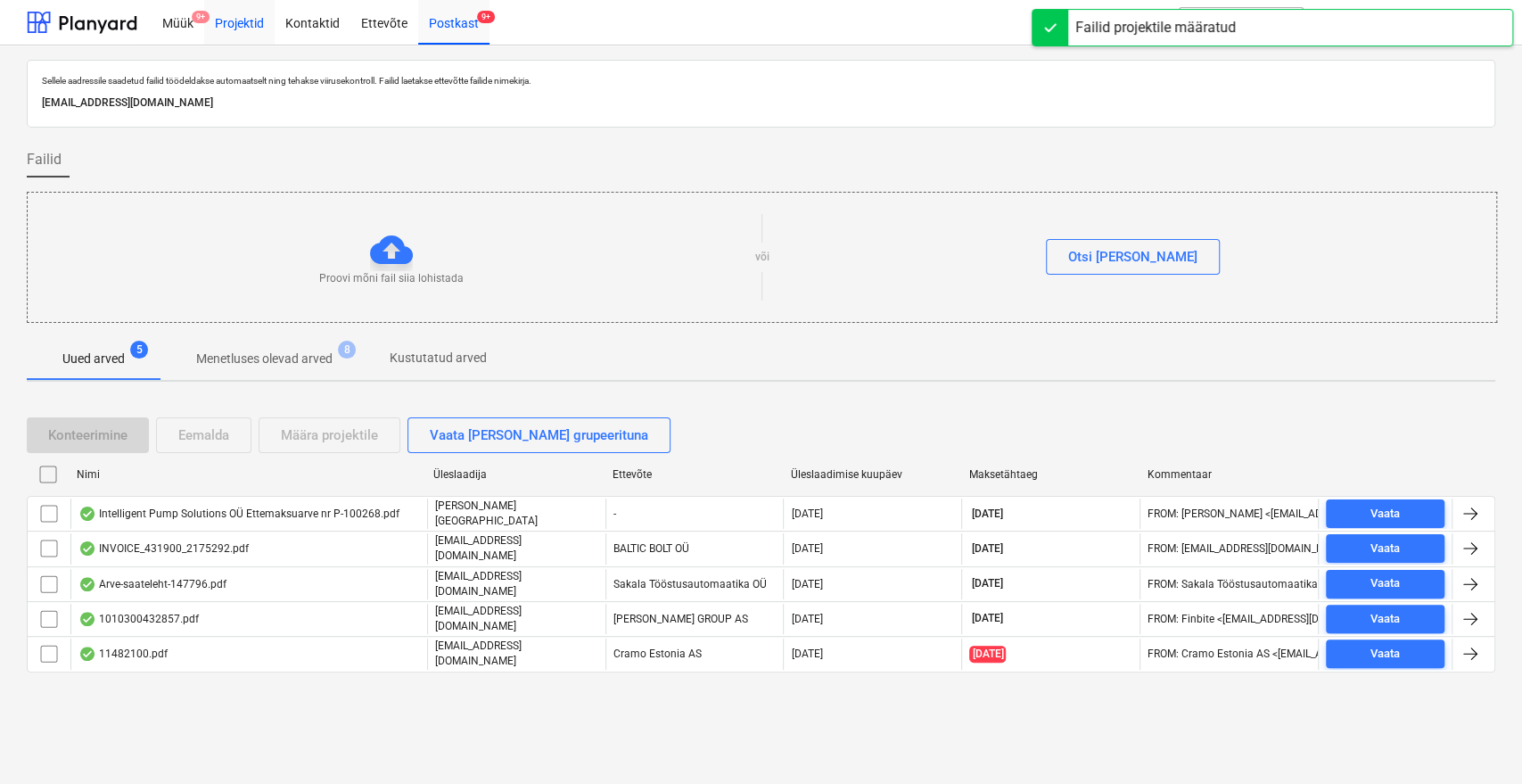
click at [237, 21] on div "Projektid" at bounding box center [238, 22] width 70 height 45
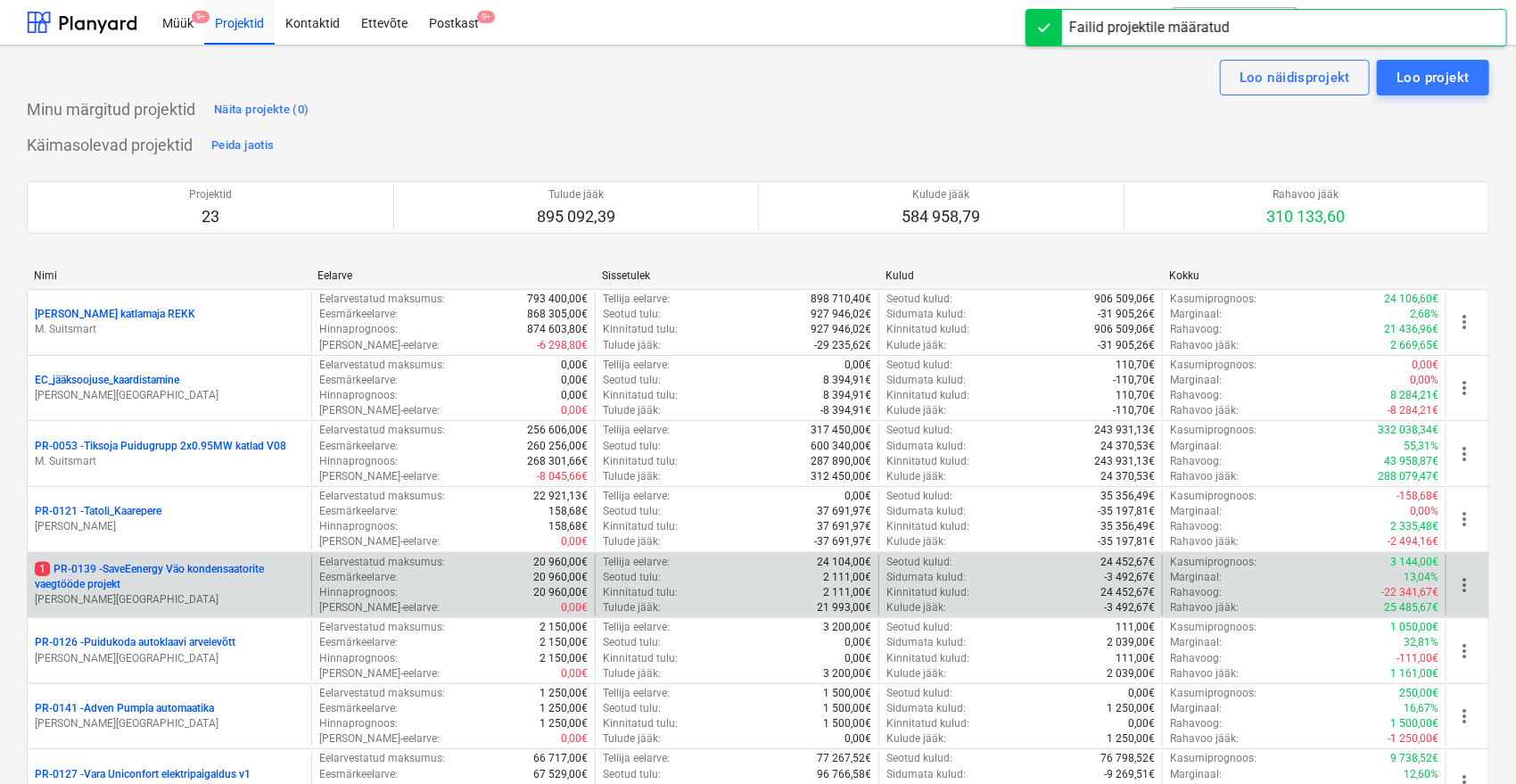
click at [204, 576] on p "1 PR-0139 - SaveEenergy Väo kondensaatorite vaegtööde projekt" at bounding box center [169, 576] width 269 height 30
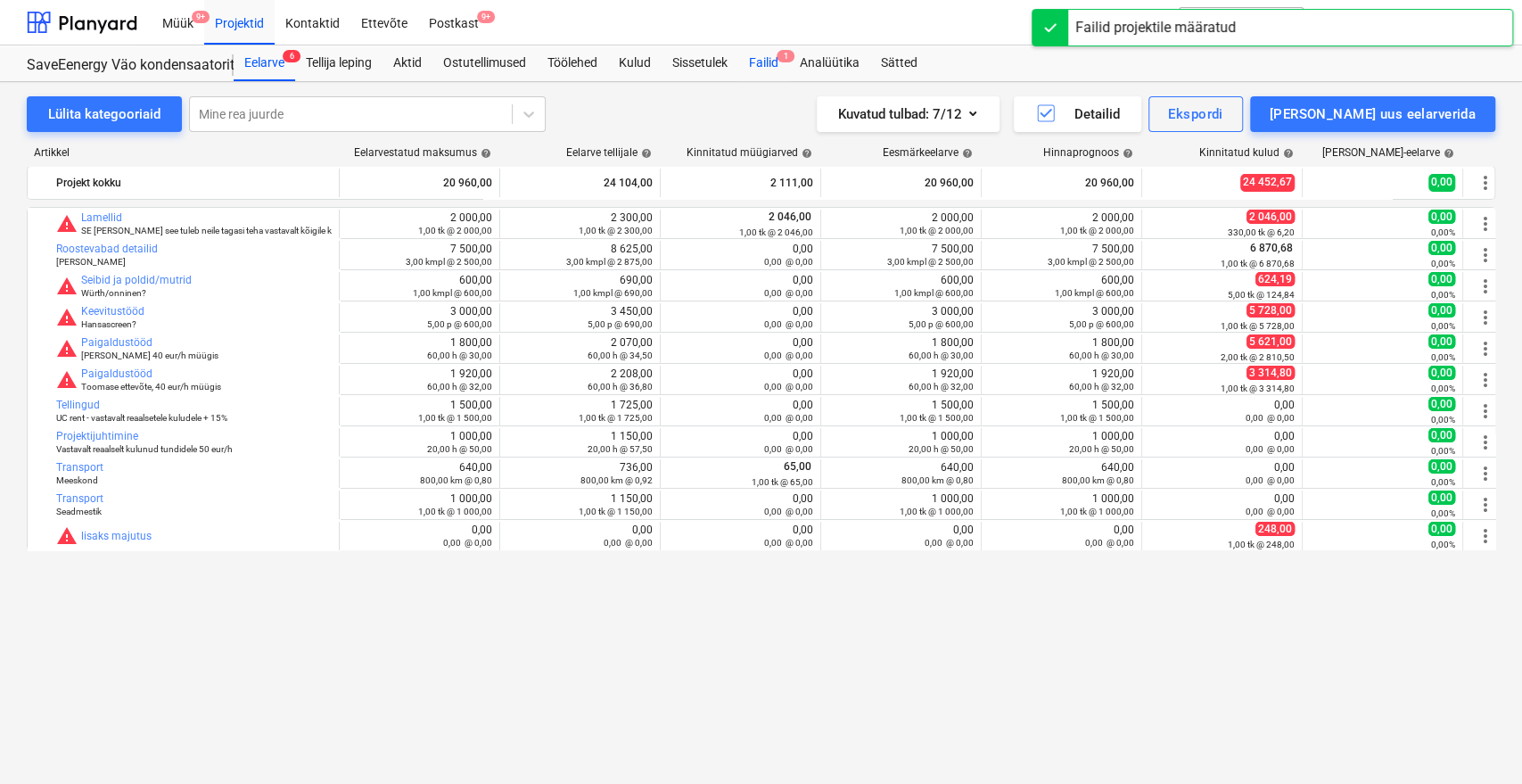
click at [781, 63] on div "Failid 1" at bounding box center [764, 63] width 51 height 35
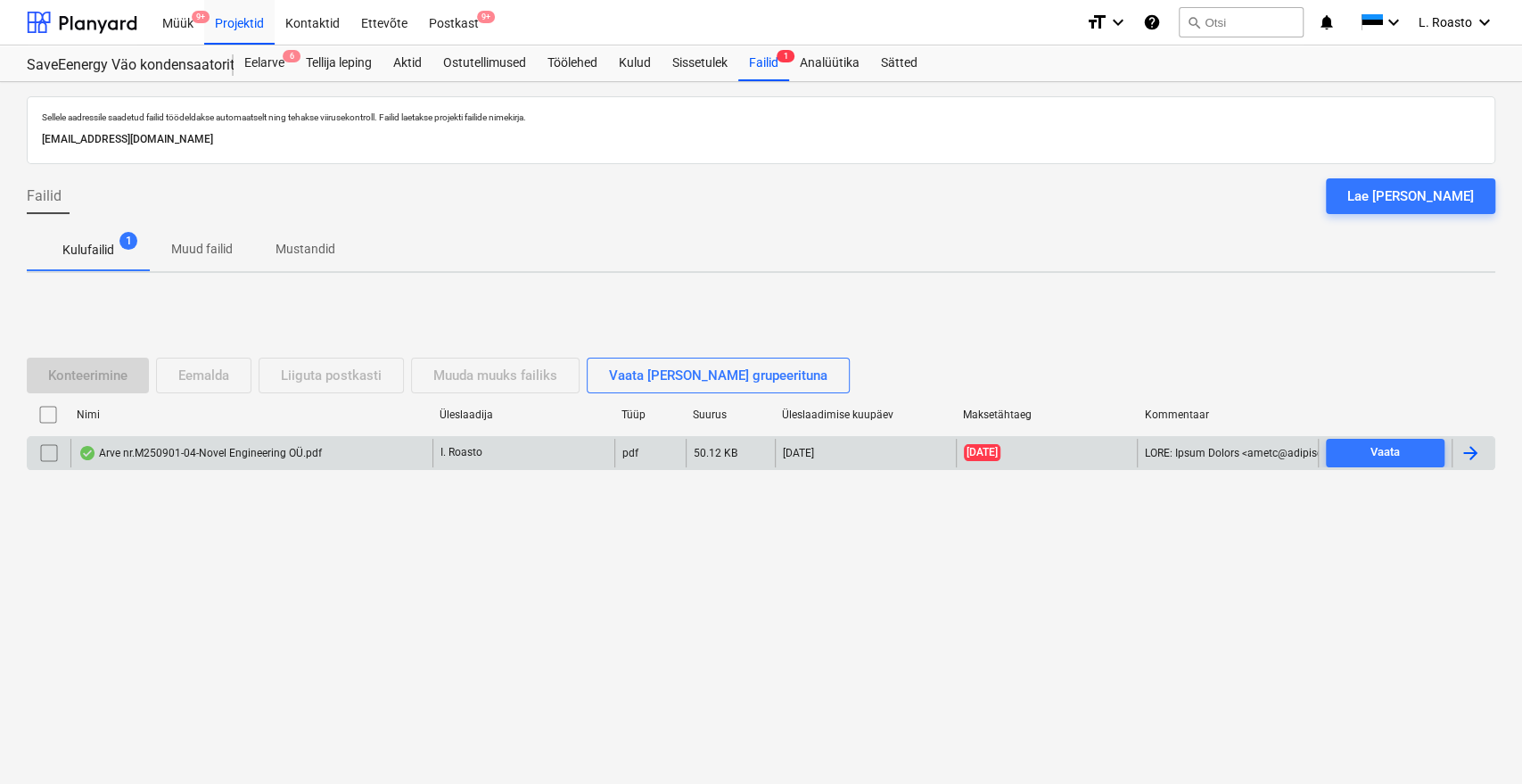
click at [1473, 451] on div at bounding box center [1471, 453] width 22 height 22
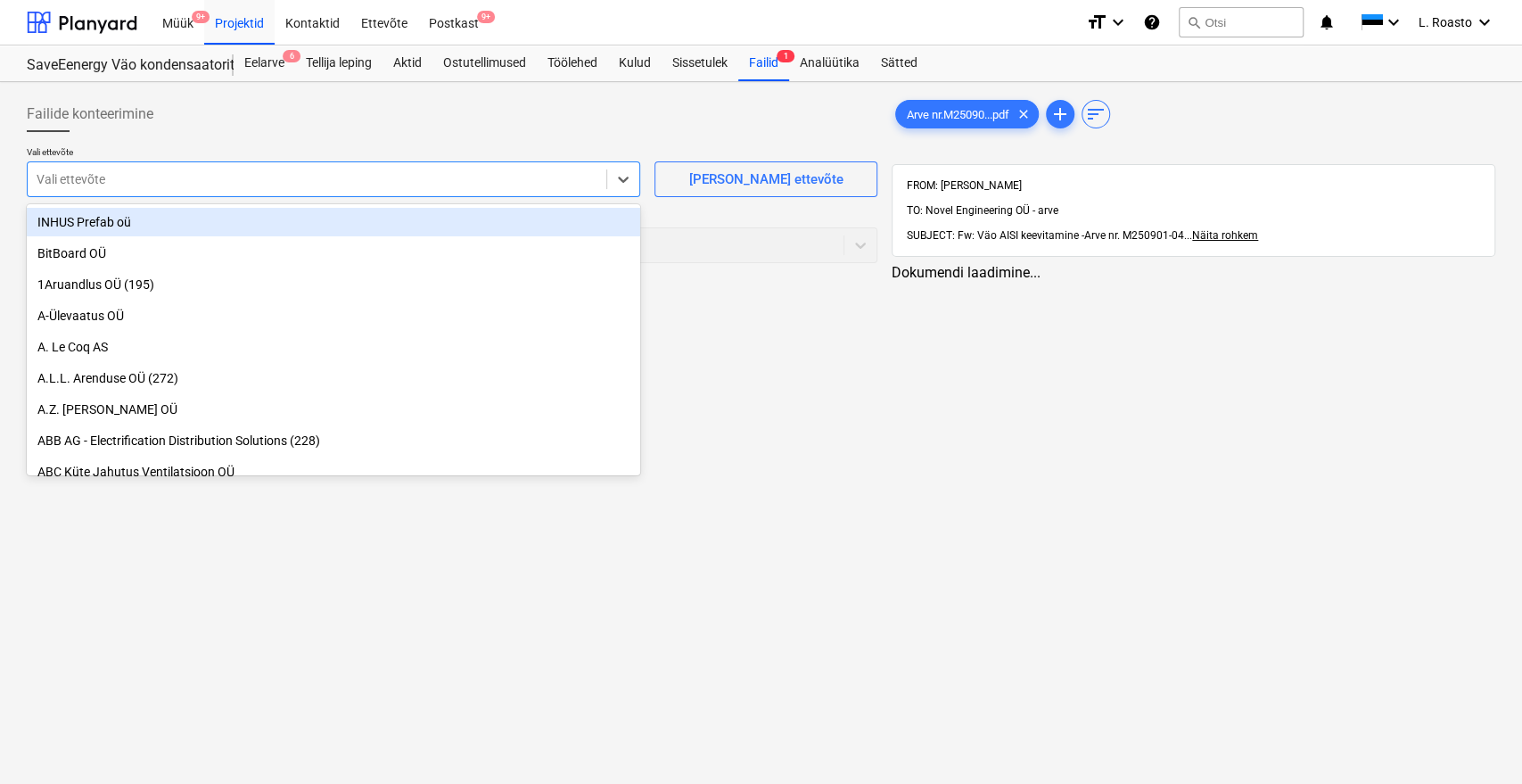
click at [176, 172] on div at bounding box center [317, 179] width 561 height 18
click at [962, 126] on div "Arve nr.M25090...pdf clear" at bounding box center [967, 114] width 144 height 28
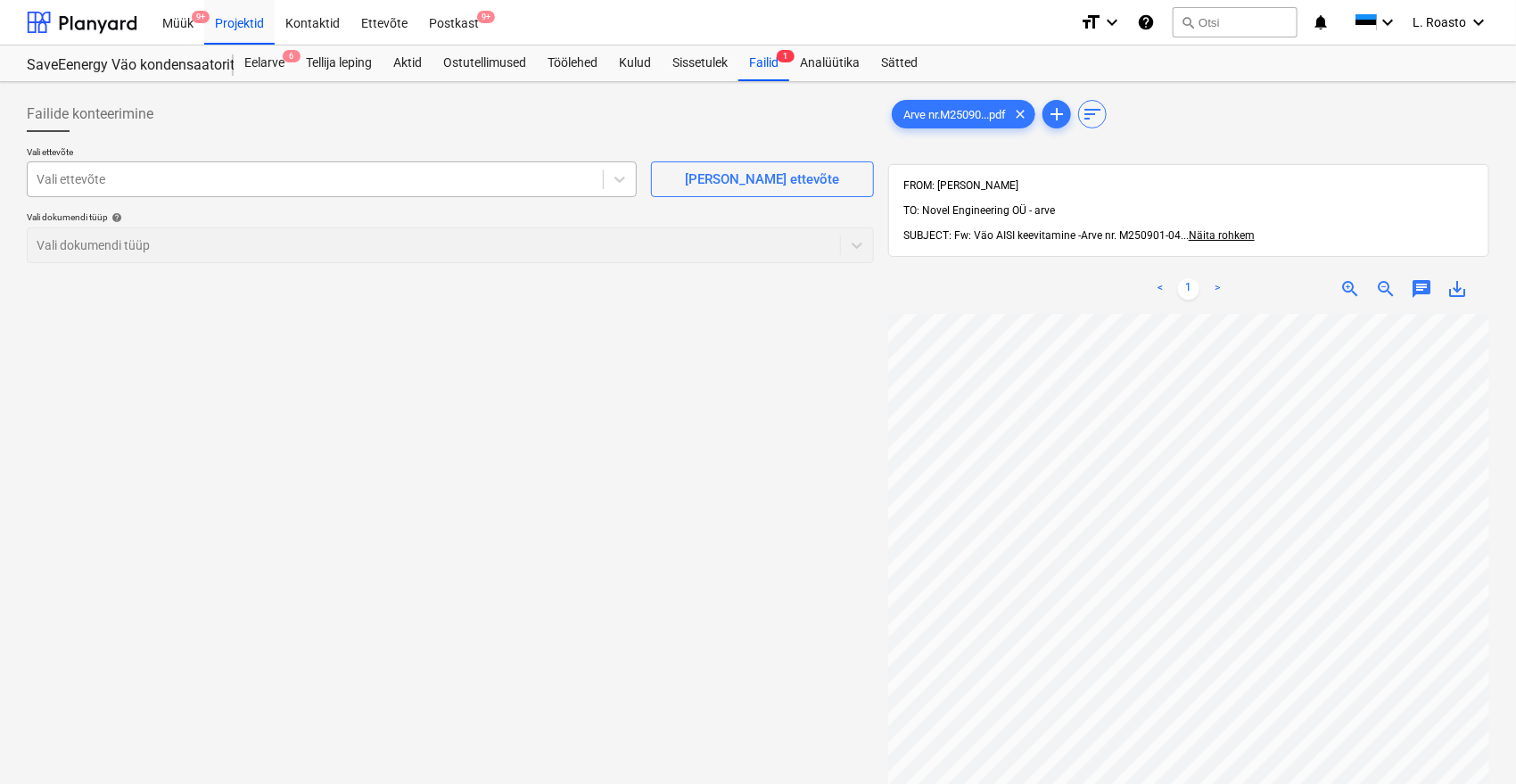
click at [222, 182] on div at bounding box center [315, 179] width 558 height 18
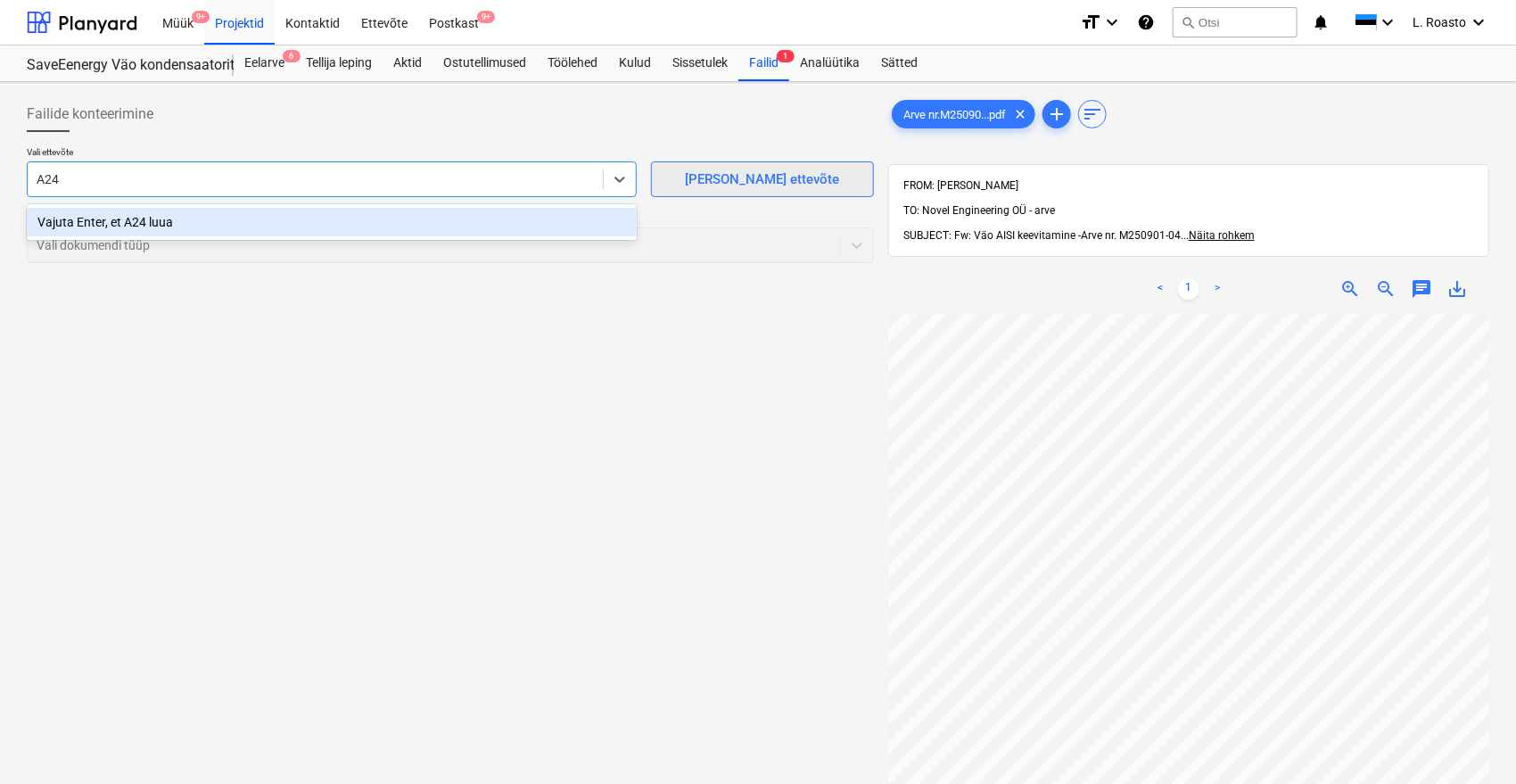
type input "A24"
click at [723, 174] on div "[PERSON_NAME] ettevõte" at bounding box center [763, 178] width 155 height 23
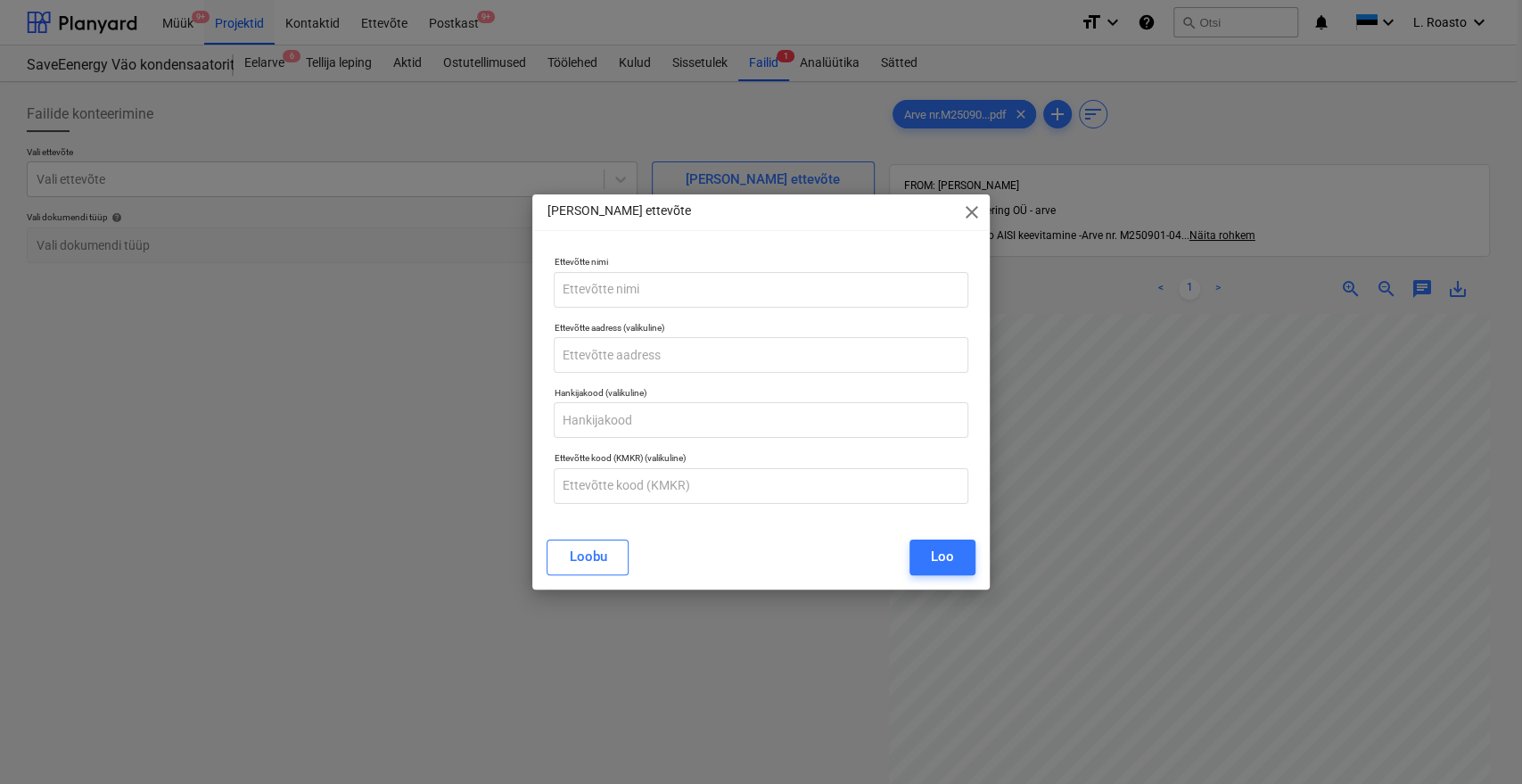
click at [600, 263] on p "Ettevõtte nimi" at bounding box center [761, 263] width 414 height 15
click at [602, 289] on input "text" at bounding box center [761, 289] width 414 height 35
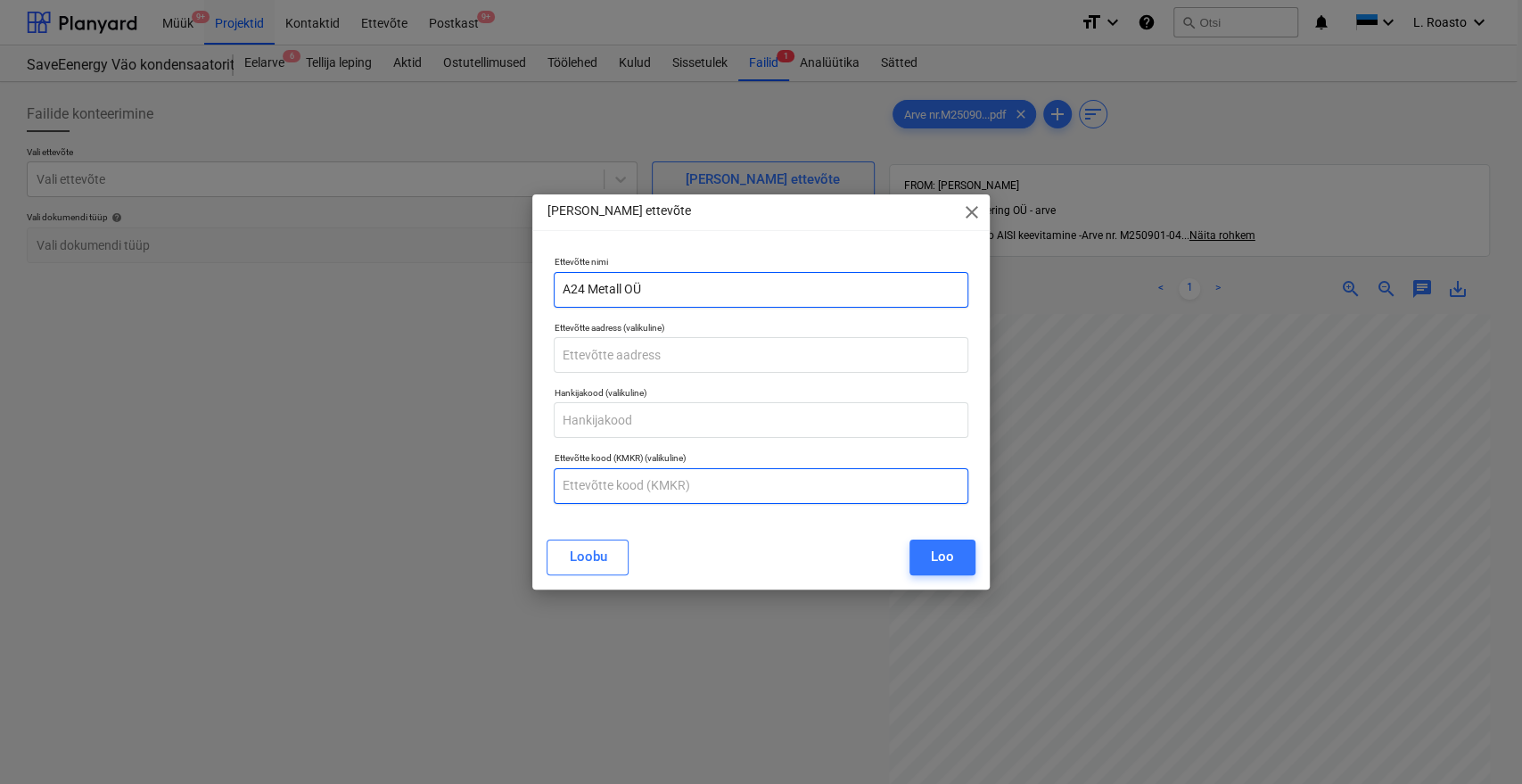
type input "A24 Metall OÜ"
click at [630, 503] on input "text" at bounding box center [761, 486] width 414 height 35
type input "EE100232804"
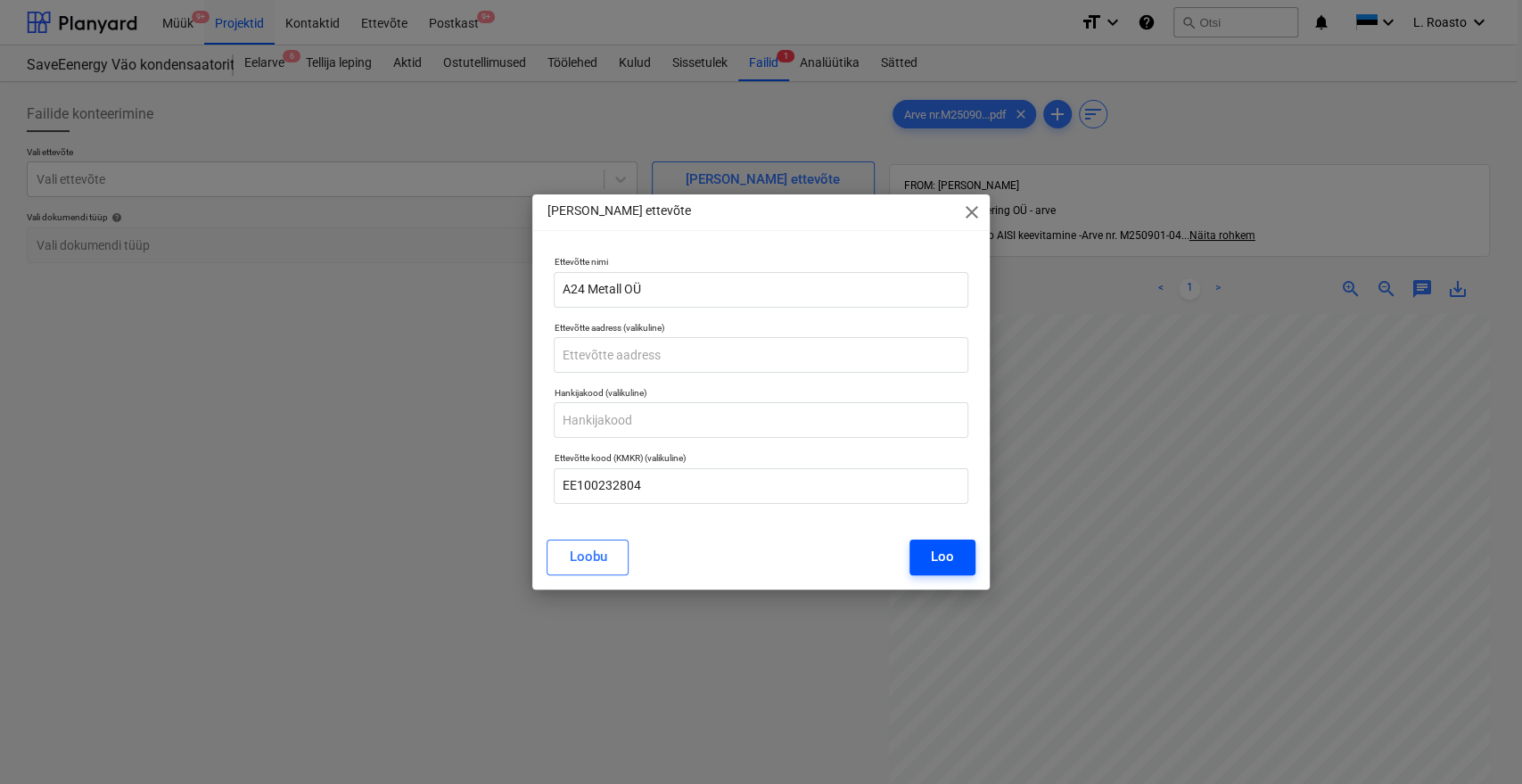
click at [932, 551] on div "Loo" at bounding box center [942, 556] width 23 height 23
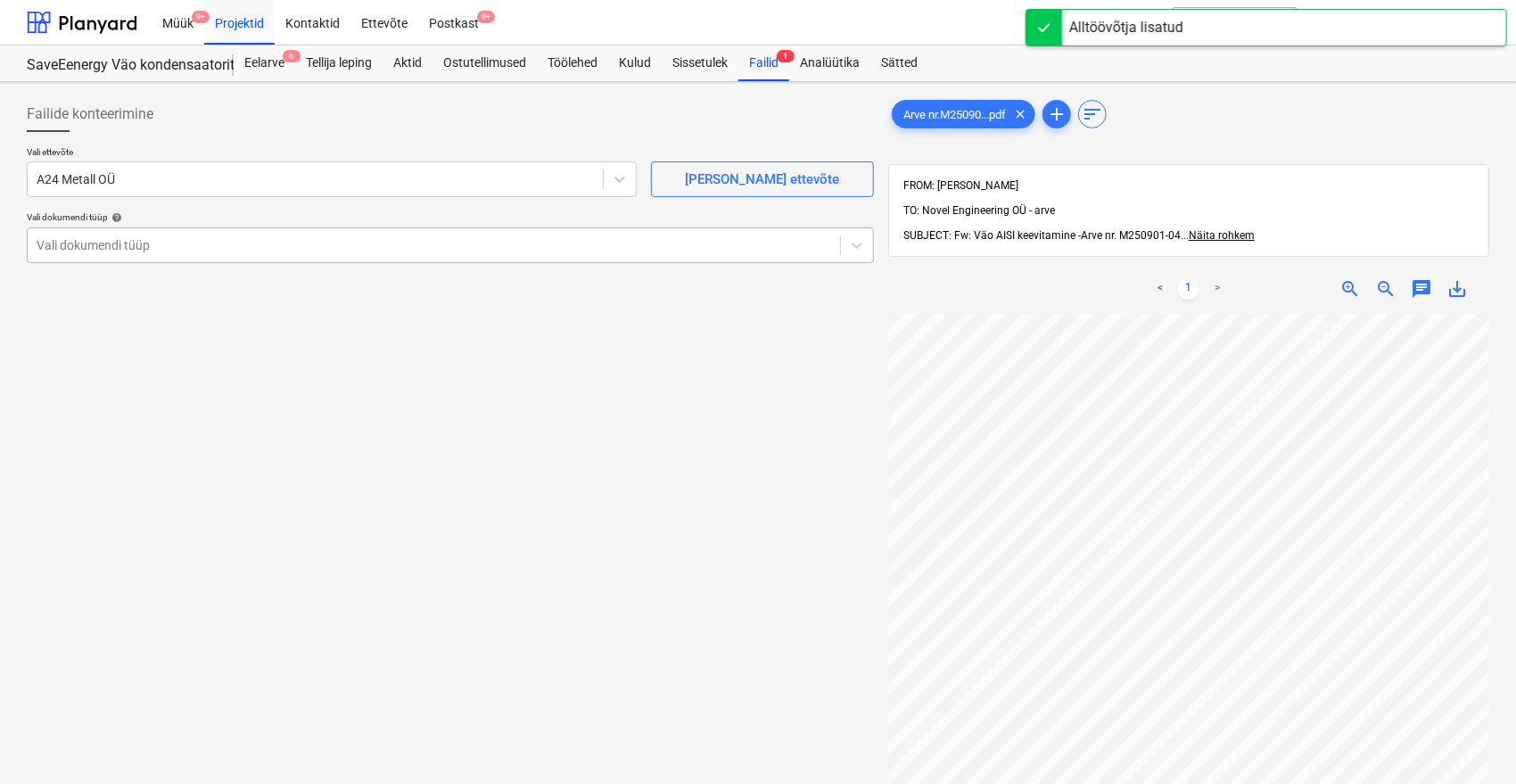
click at [219, 238] on div at bounding box center [433, 246] width 794 height 18
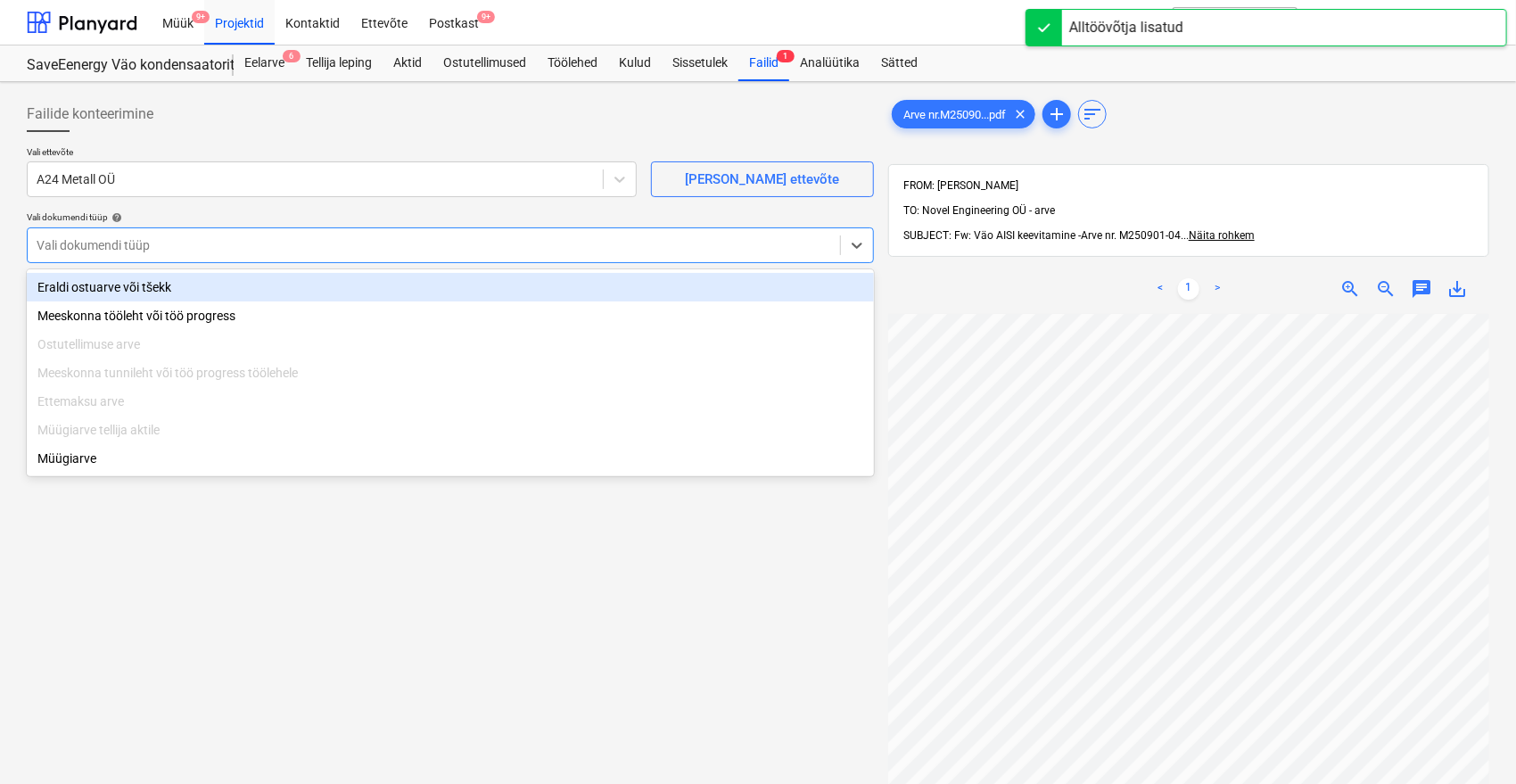
click at [147, 283] on div "Eraldi ostuarve või tšekk" at bounding box center [450, 286] width 847 height 28
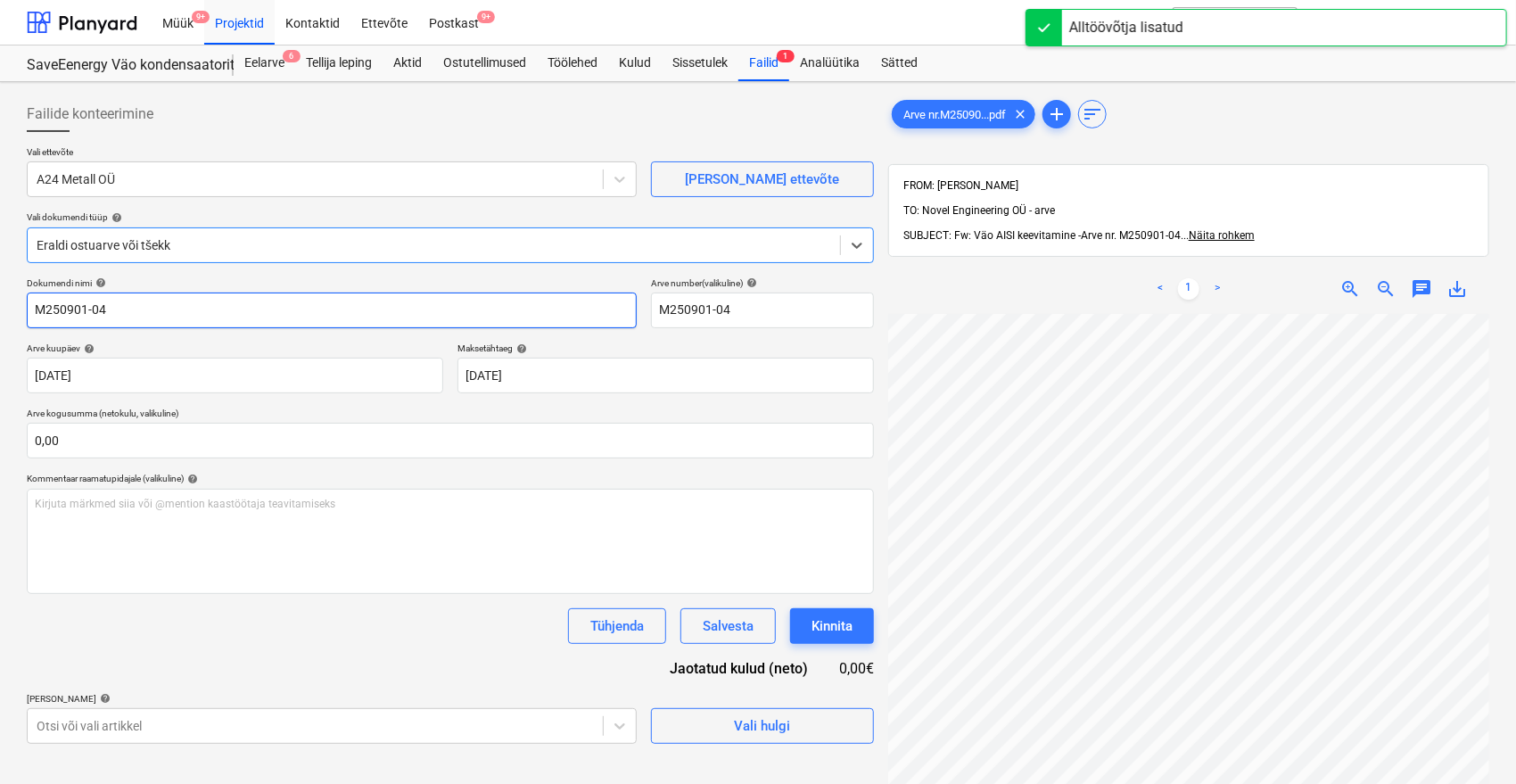
click at [31, 306] on input "M250901-04" at bounding box center [331, 309] width 610 height 35
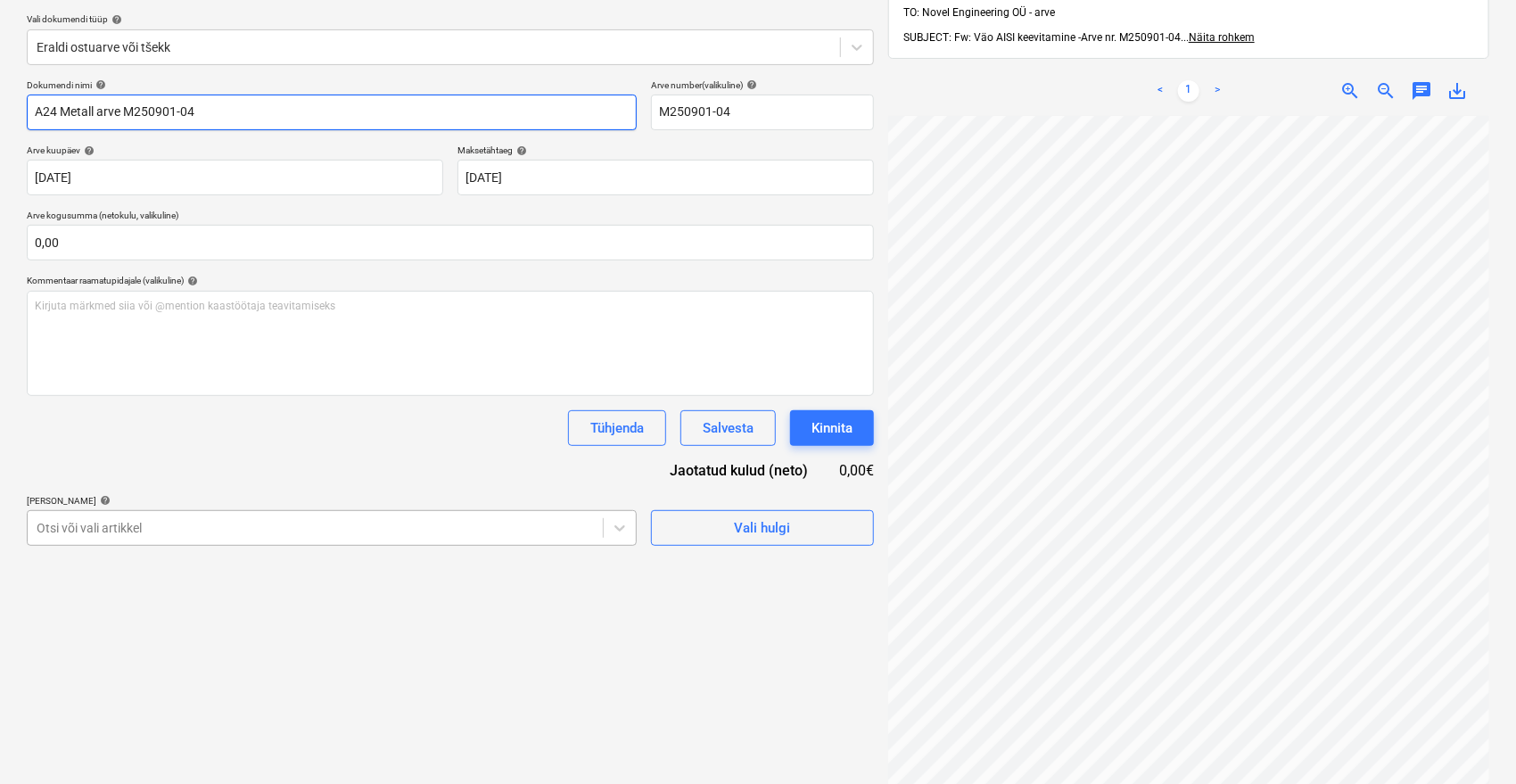
type input "A24 Metall arve M250901-04"
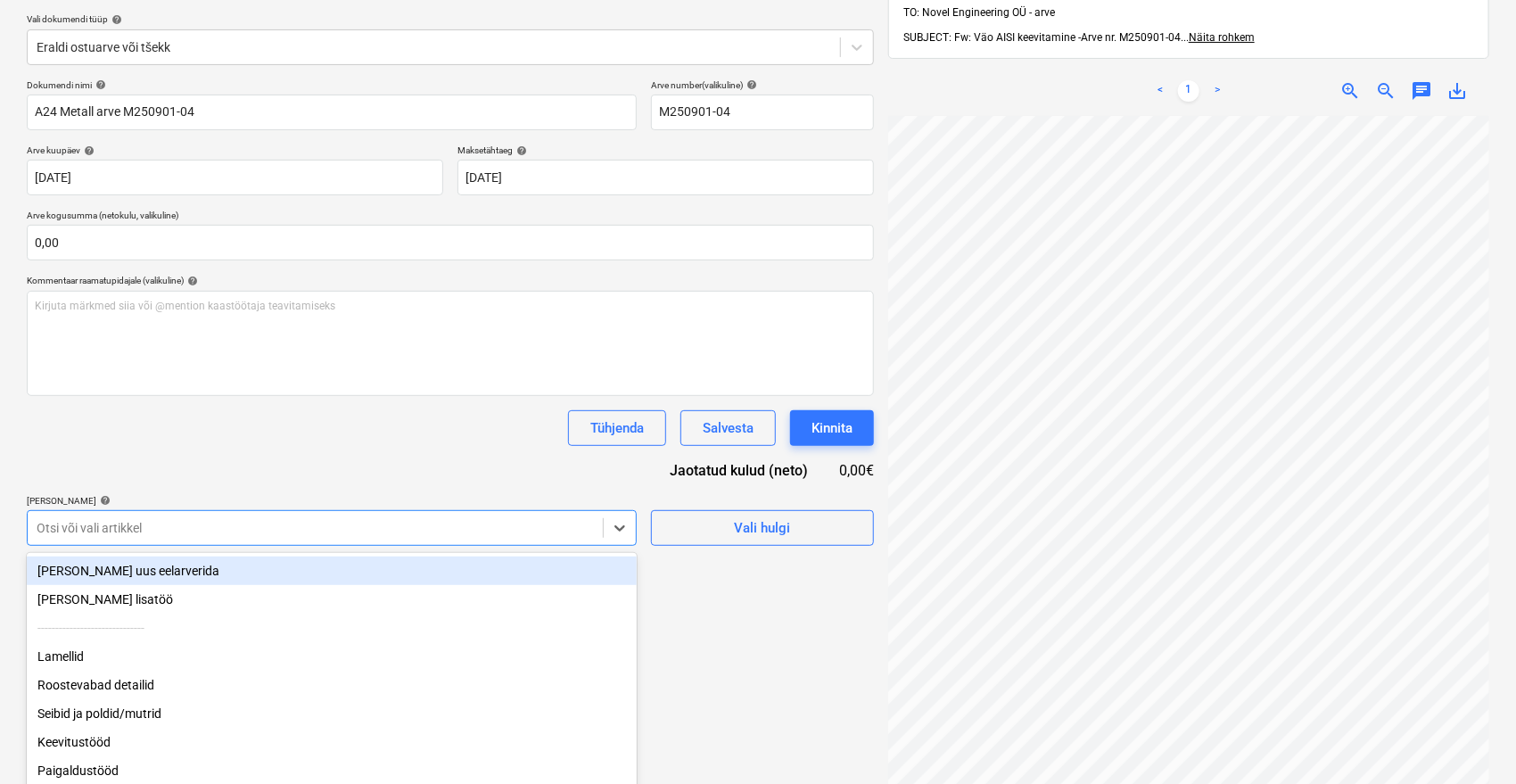
scroll to position [242, 0]
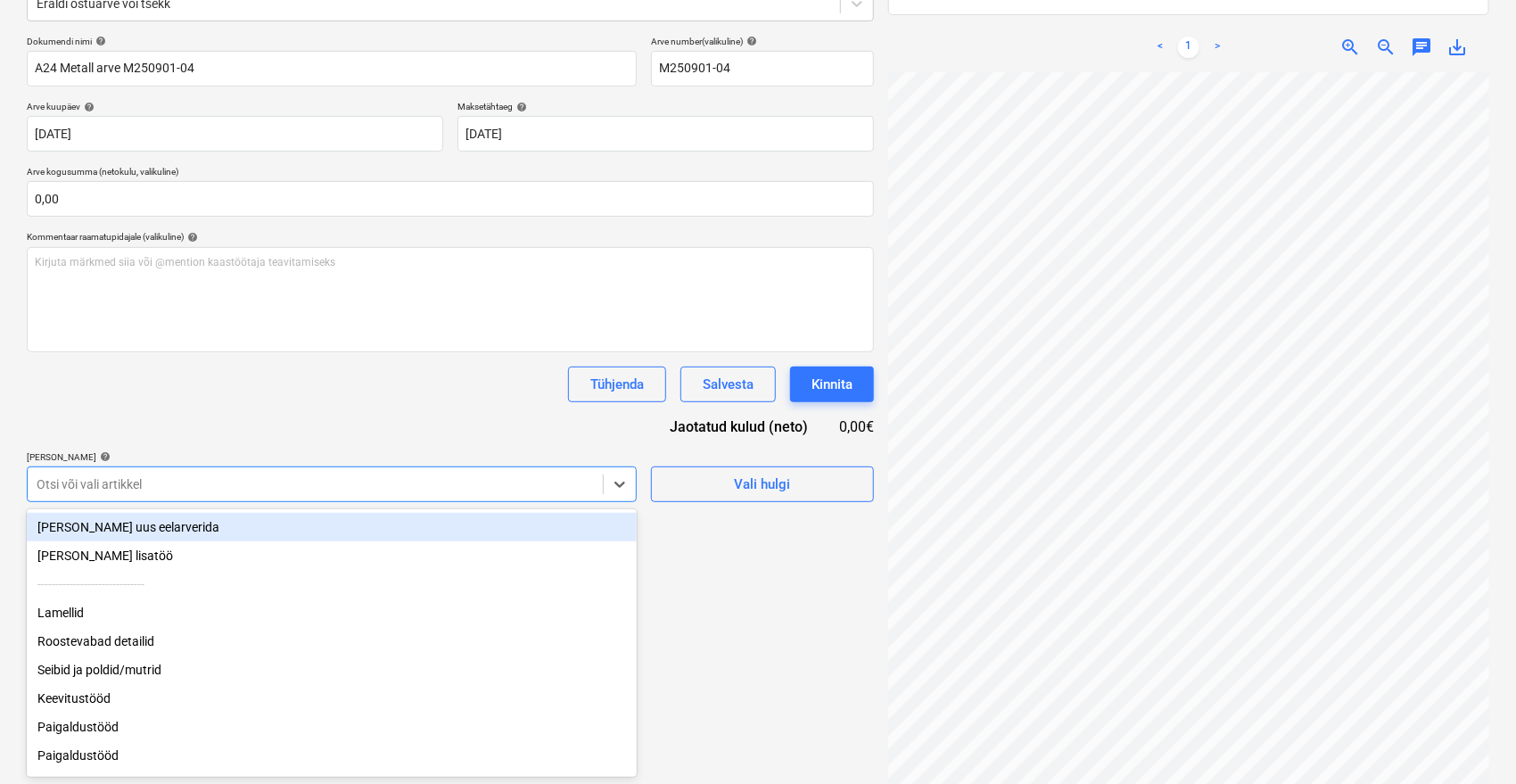
click at [323, 528] on body "Müük 9+ Projektid Kontaktid Ettevõte Postkast 9+ format_size keyboard_arrow_dow…" at bounding box center [758, 150] width 1516 height 784
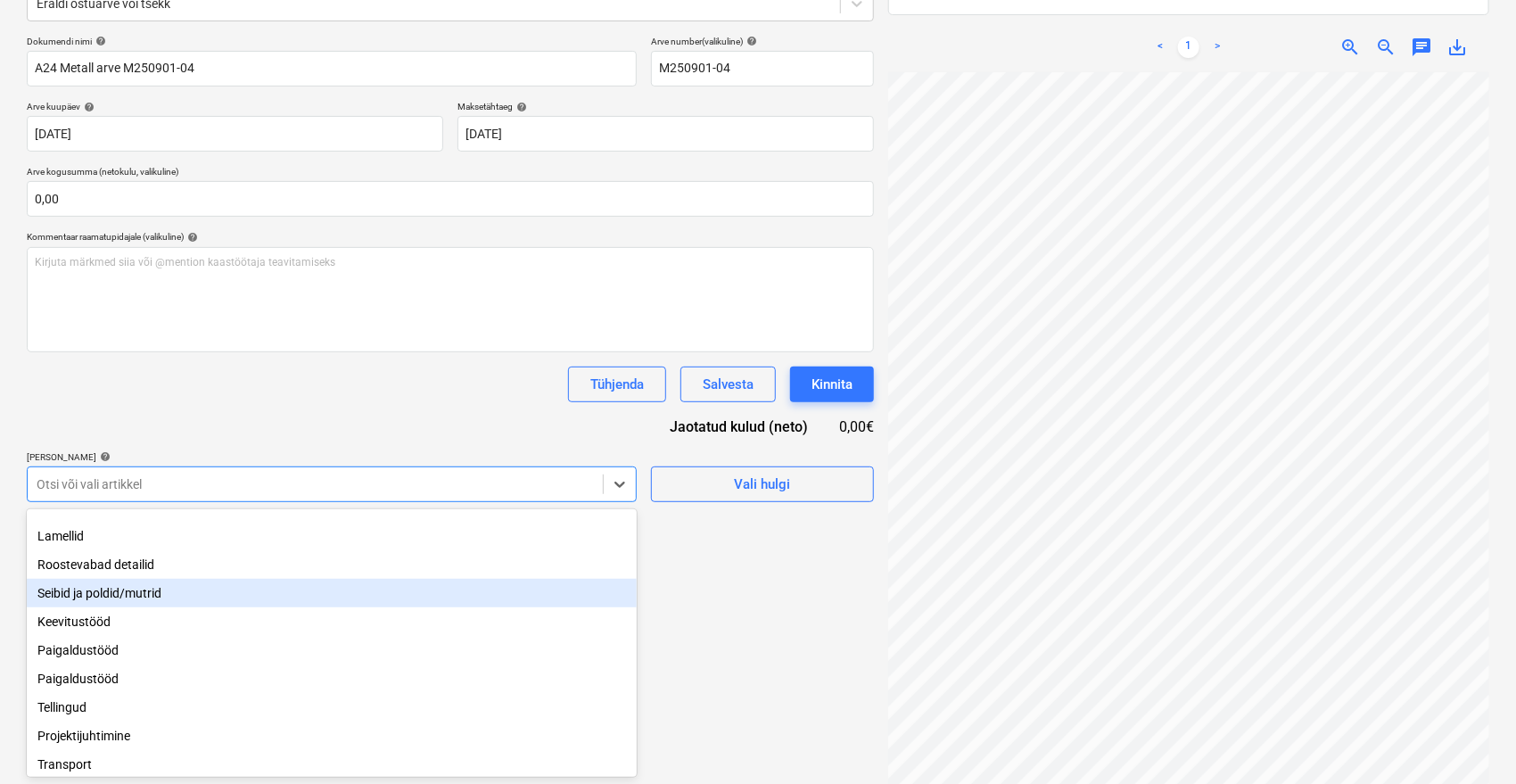
scroll to position [150, 0]
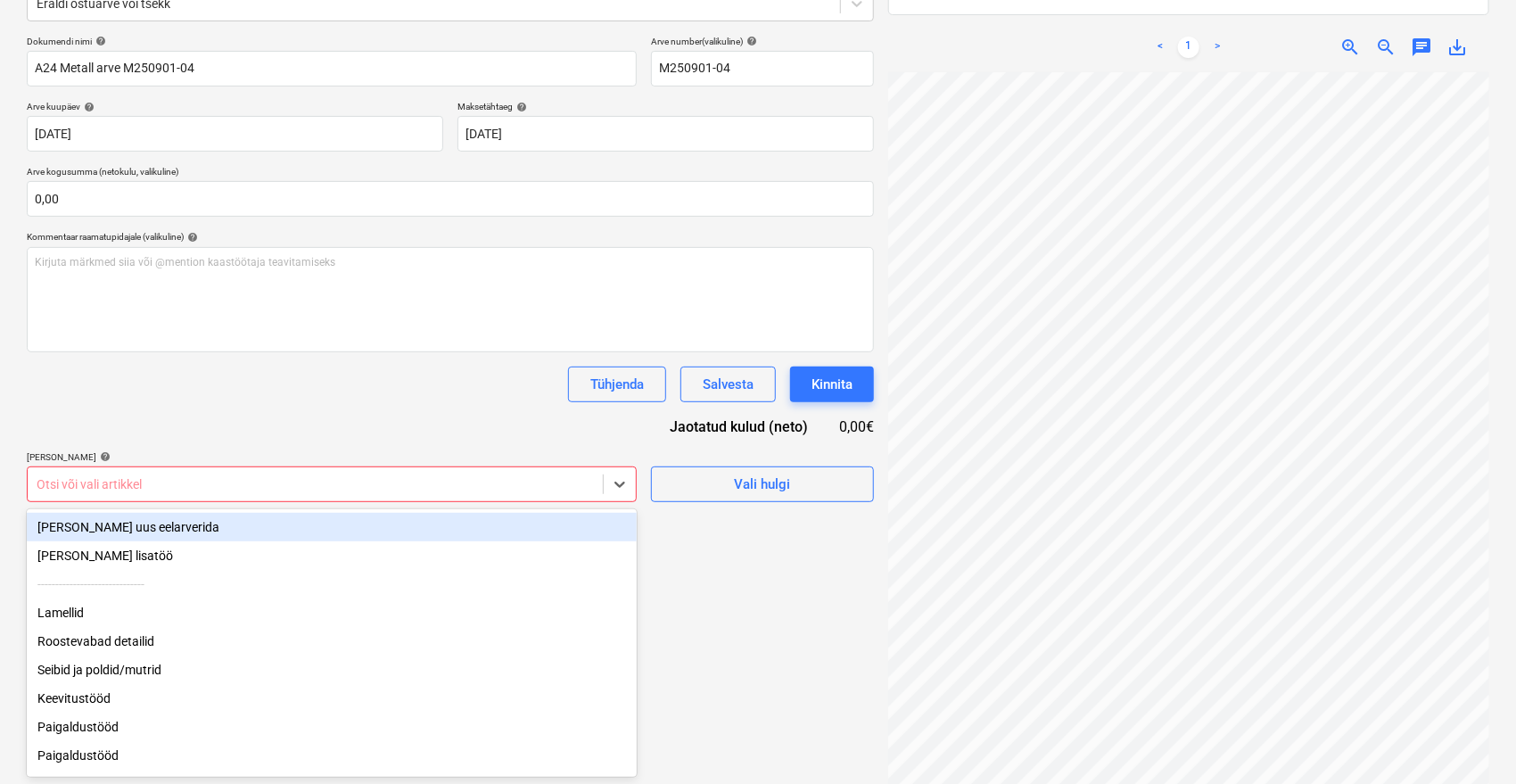
click at [224, 487] on div at bounding box center [315, 484] width 558 height 18
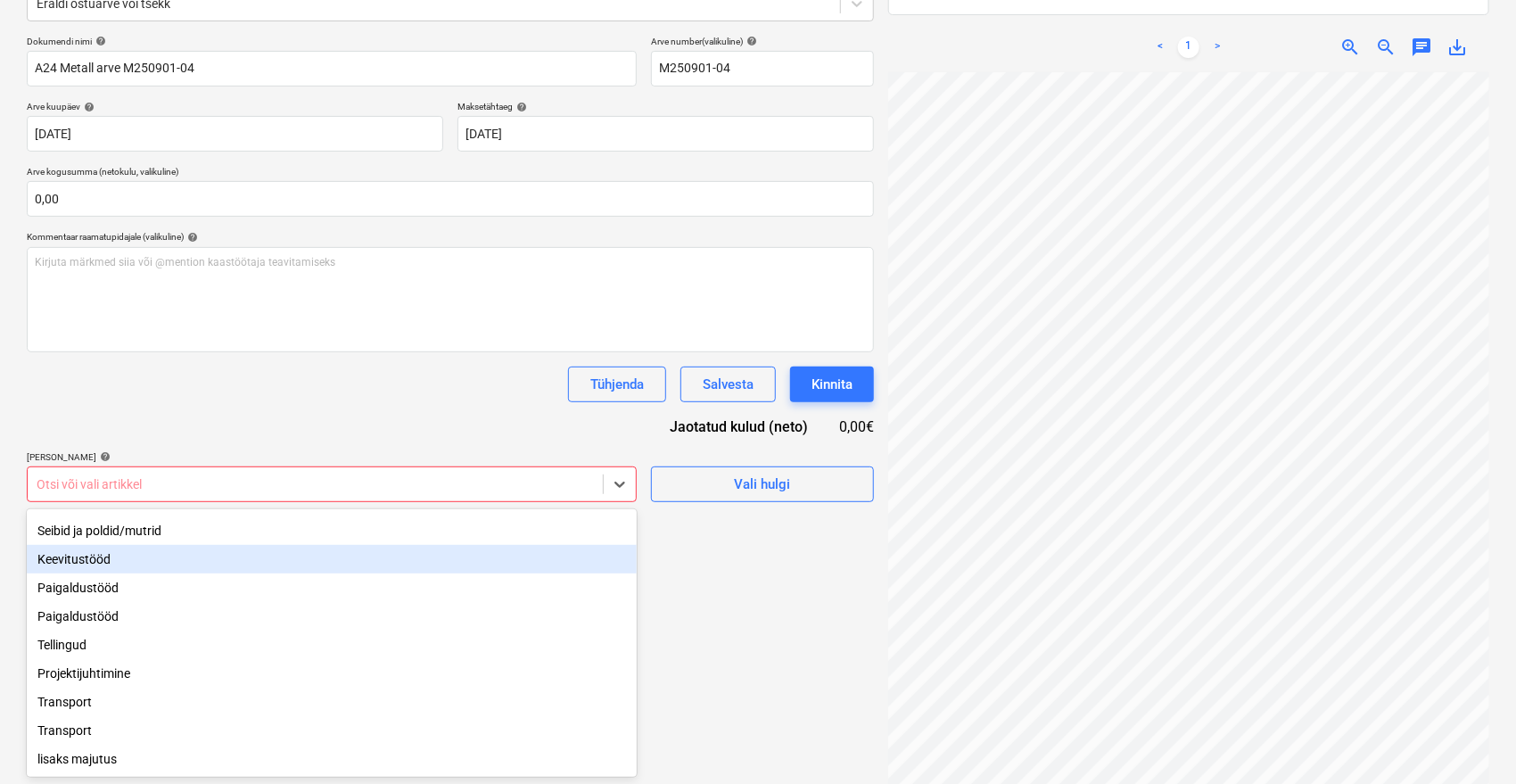
click at [101, 548] on div "Keevitustööd" at bounding box center [331, 558] width 610 height 28
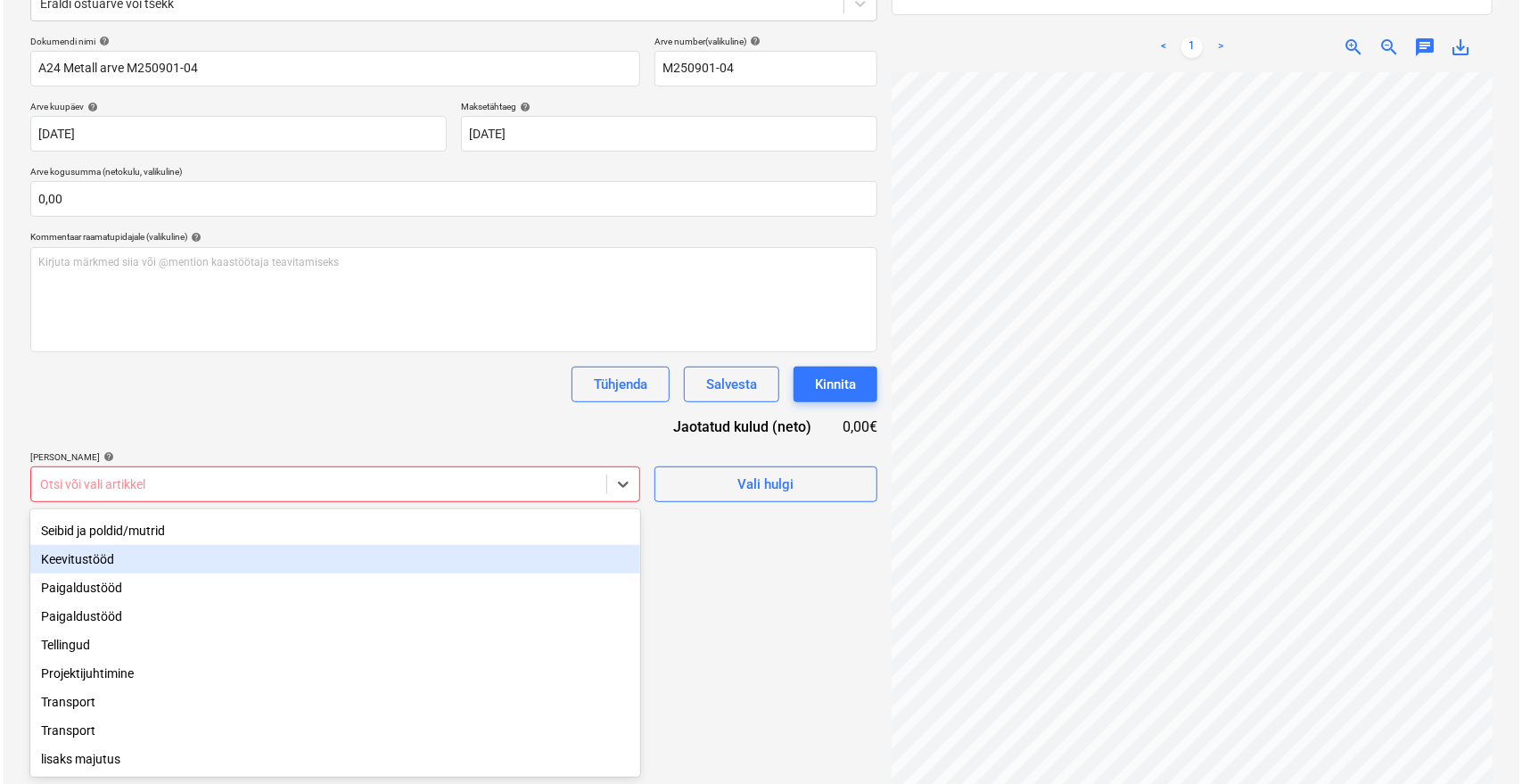
scroll to position [120, 0]
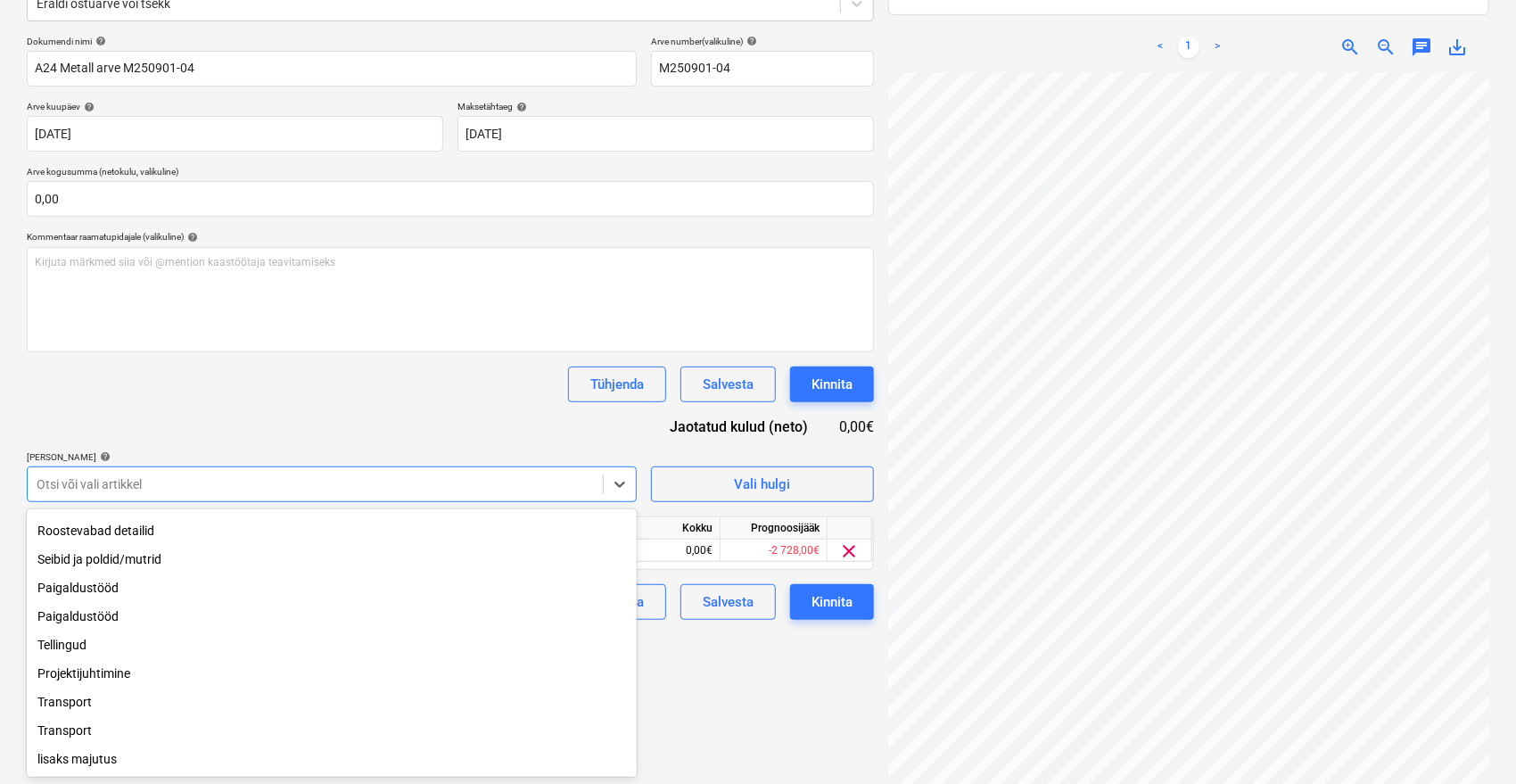
click at [239, 417] on div "Dokumendi nimi help A24 Metall arve M250901-04 Arve number (valikuline) help M2…" at bounding box center [450, 327] width 847 height 584
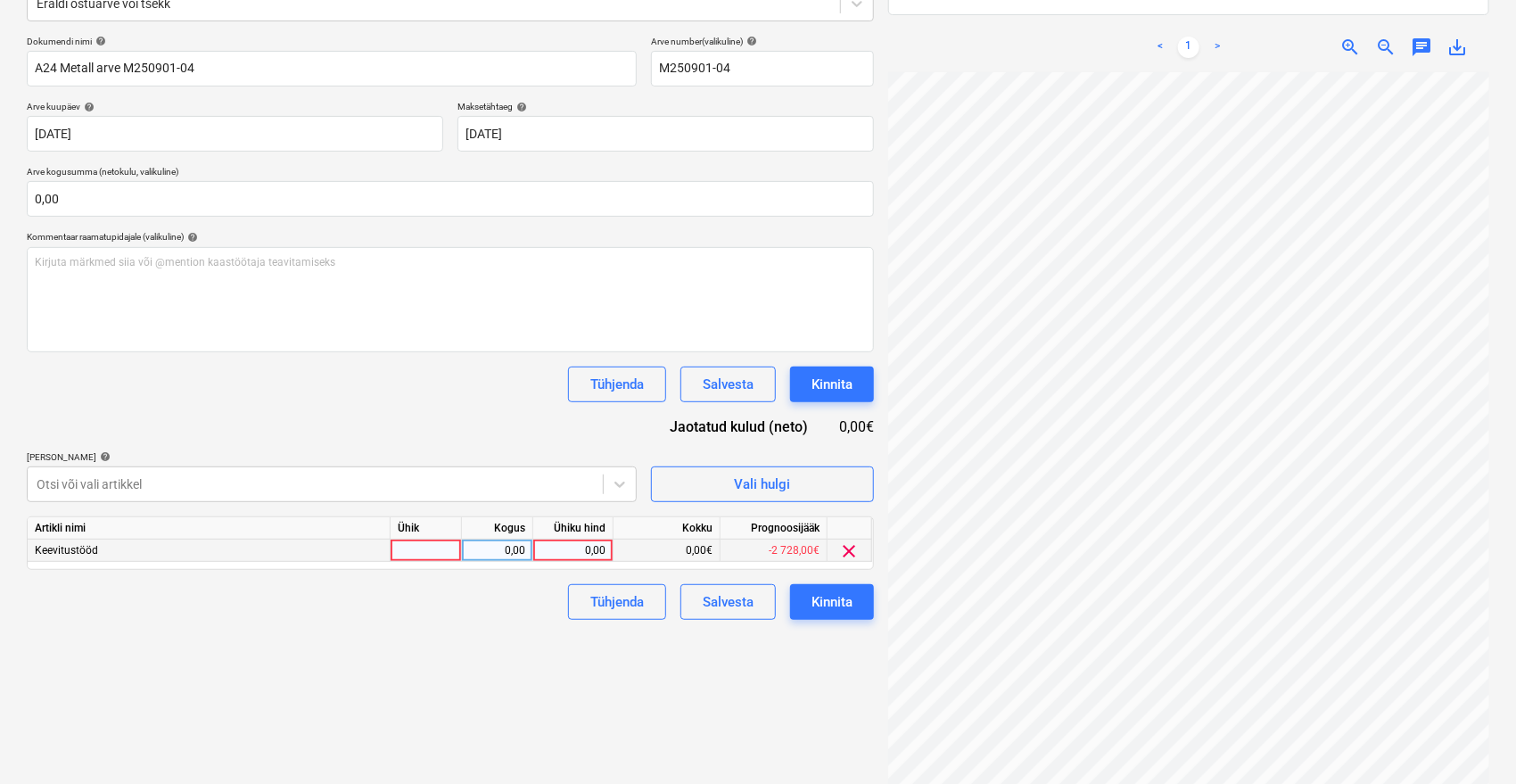
click at [571, 546] on div "0,00" at bounding box center [573, 550] width 66 height 23
type input "1759"
drag, startPoint x: 749, startPoint y: 730, endPoint x: 781, endPoint y: 688, distance: 52.8
click at [749, 729] on div "Failide konteerimine Vali ettevõte A24 Metall OÜ [PERSON_NAME] uus ettevõte Val…" at bounding box center [450, 330] width 862 height 966
click at [852, 590] on div "Kinnita" at bounding box center [832, 601] width 41 height 23
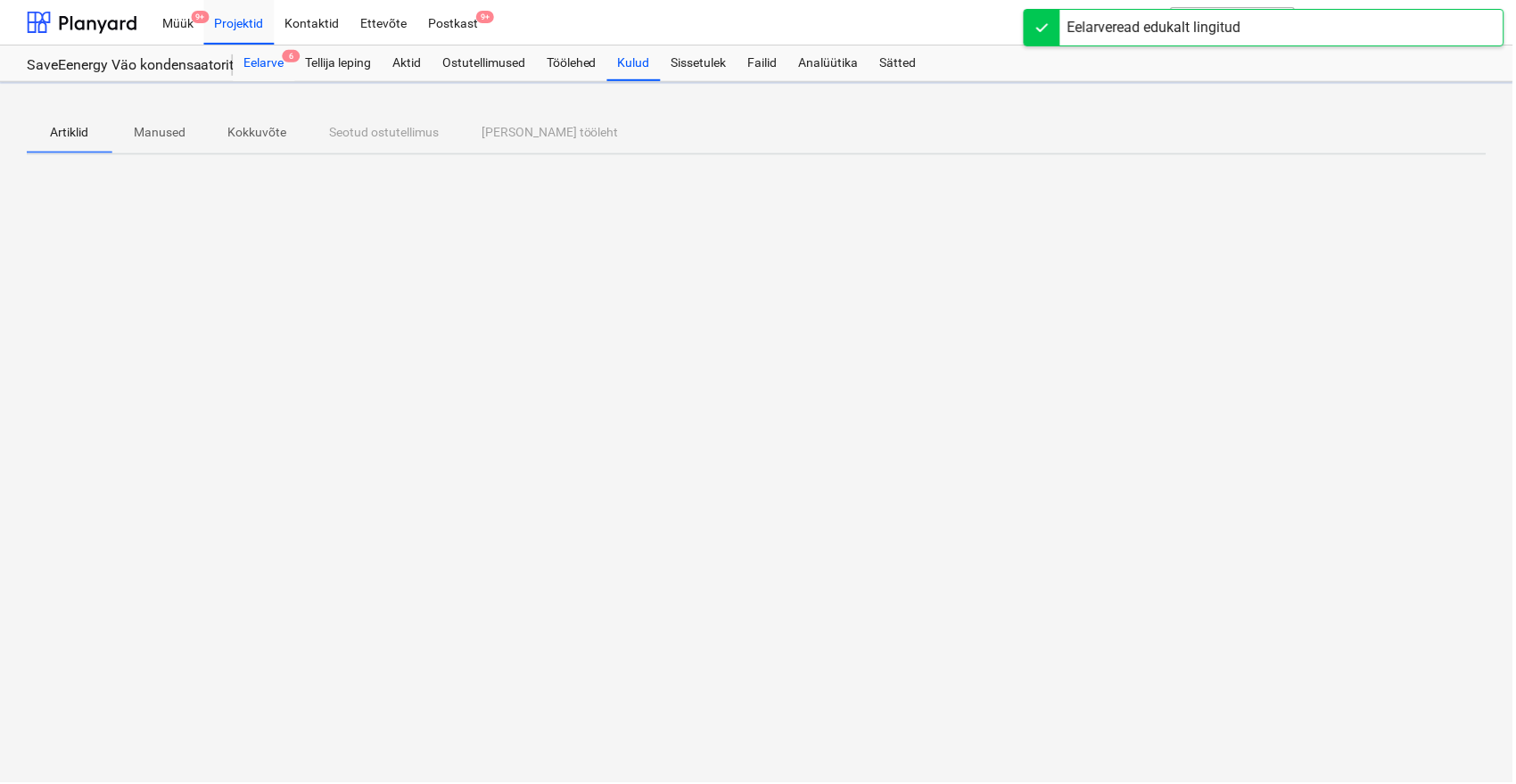
click at [275, 63] on div "Eelarve 6" at bounding box center [265, 63] width 62 height 35
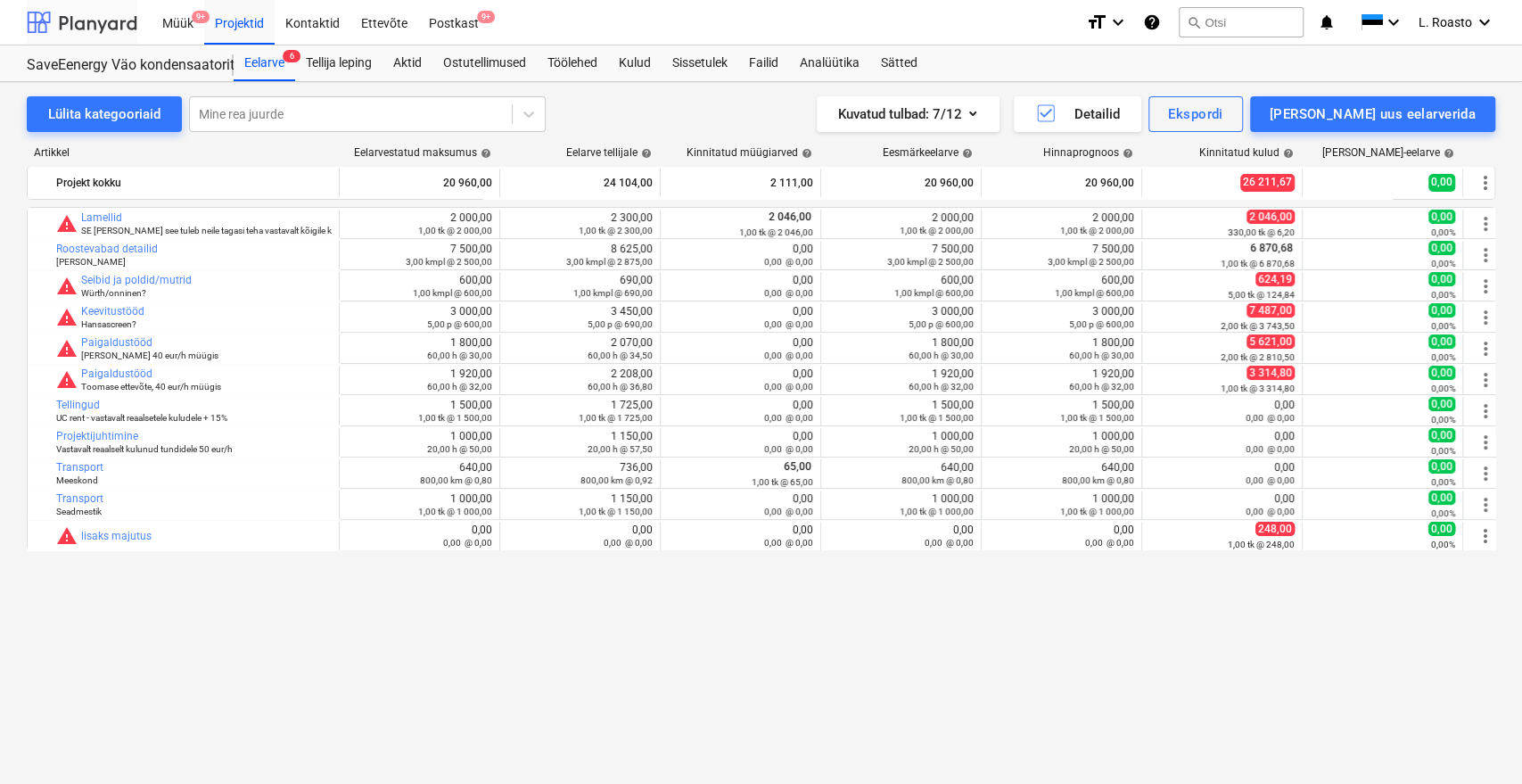
click at [109, 15] on div at bounding box center [82, 22] width 111 height 45
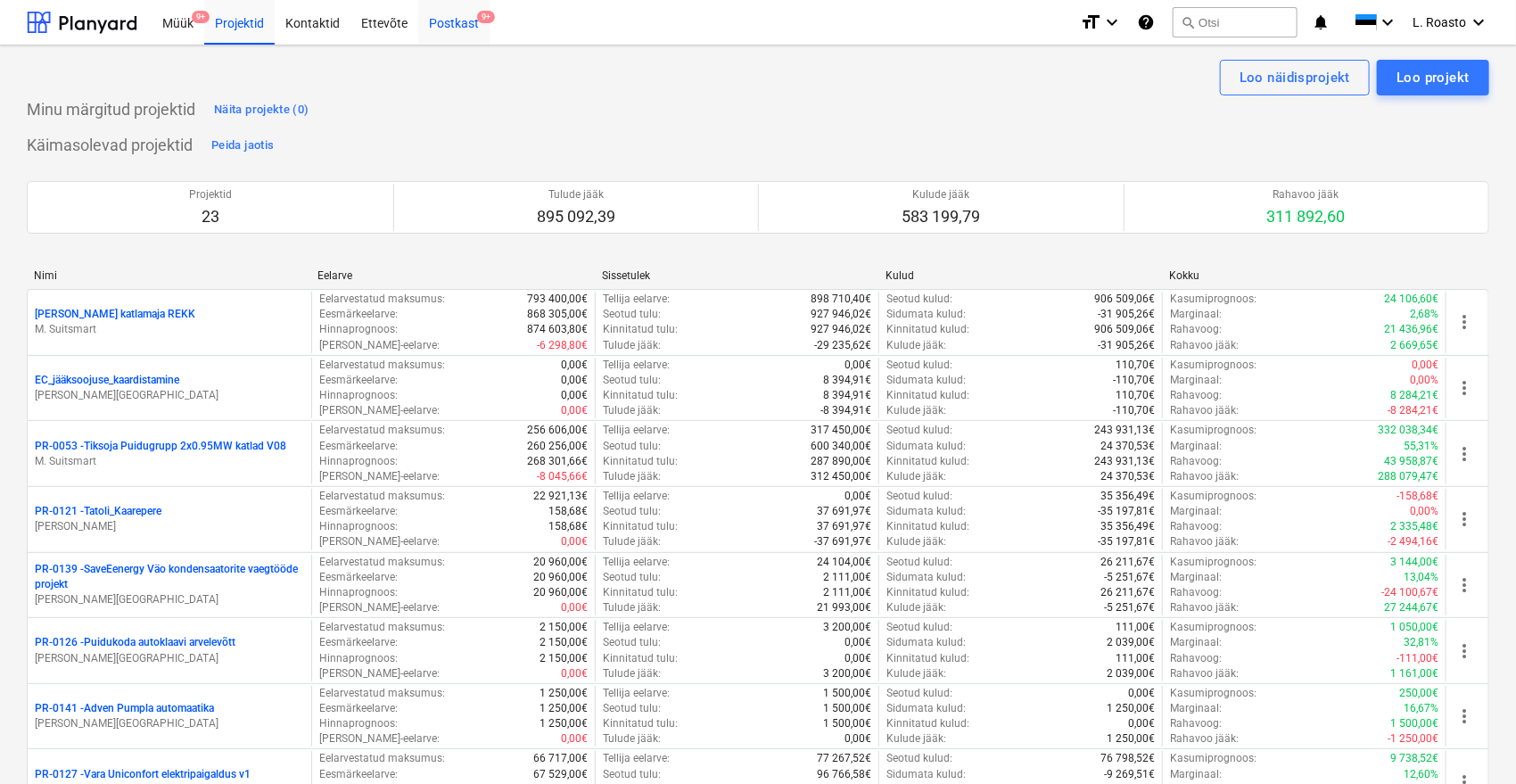
click at [468, 26] on div "Postkast 9+" at bounding box center [454, 22] width 71 height 45
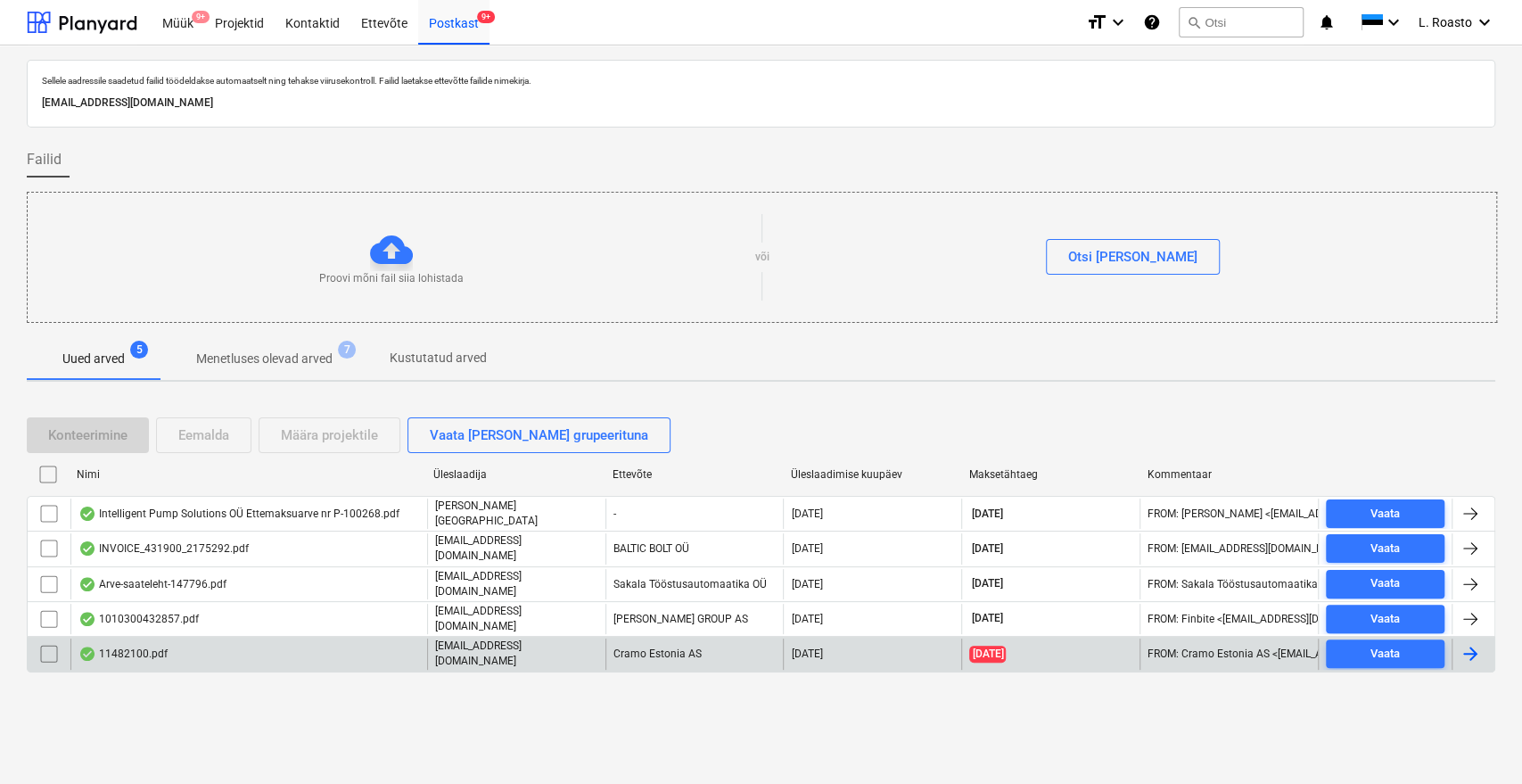
click at [228, 643] on div "11482100.pdf" at bounding box center [248, 653] width 357 height 30
click at [53, 646] on input "checkbox" at bounding box center [48, 653] width 28 height 28
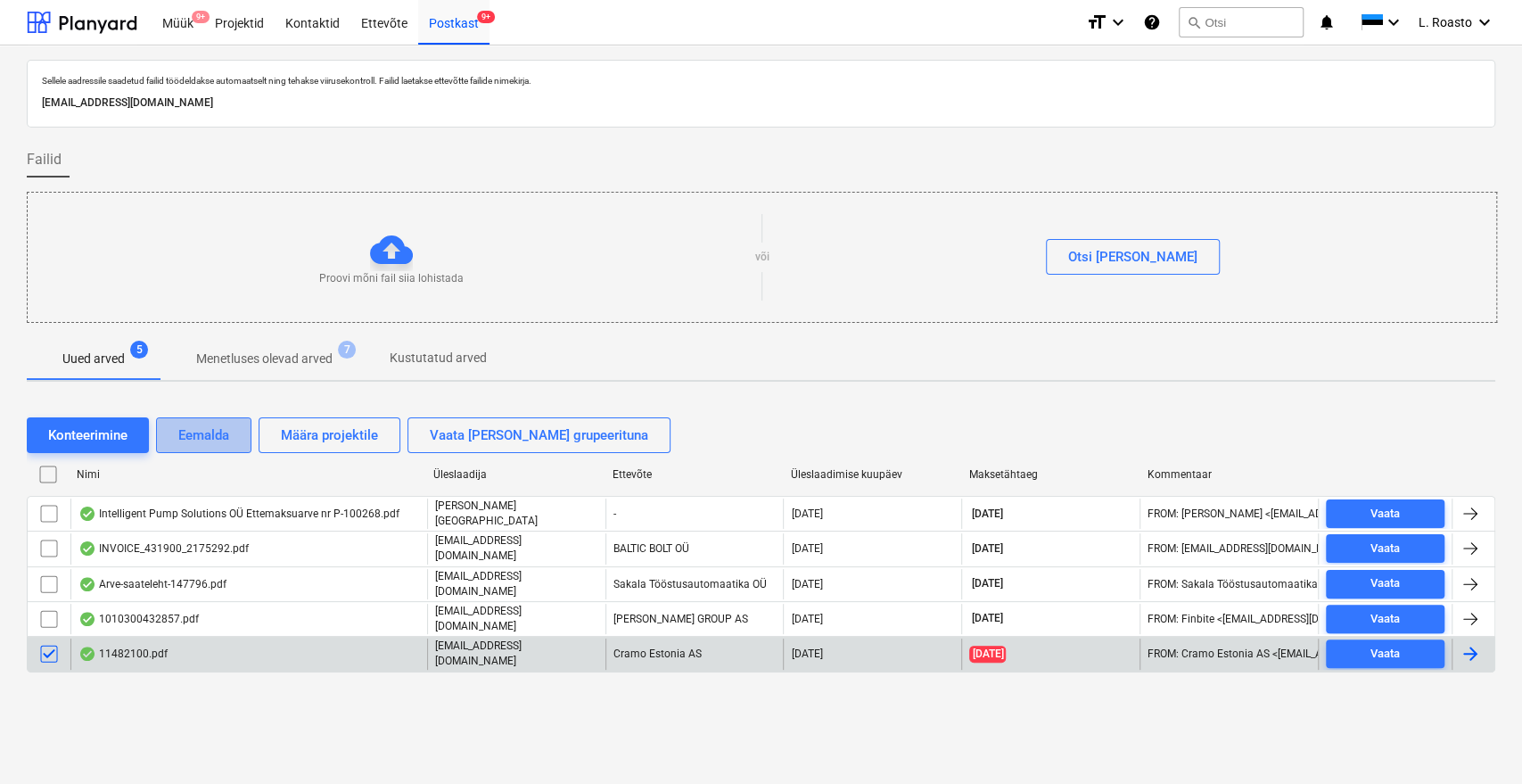
click at [203, 433] on div "Eemalda" at bounding box center [204, 435] width 51 height 23
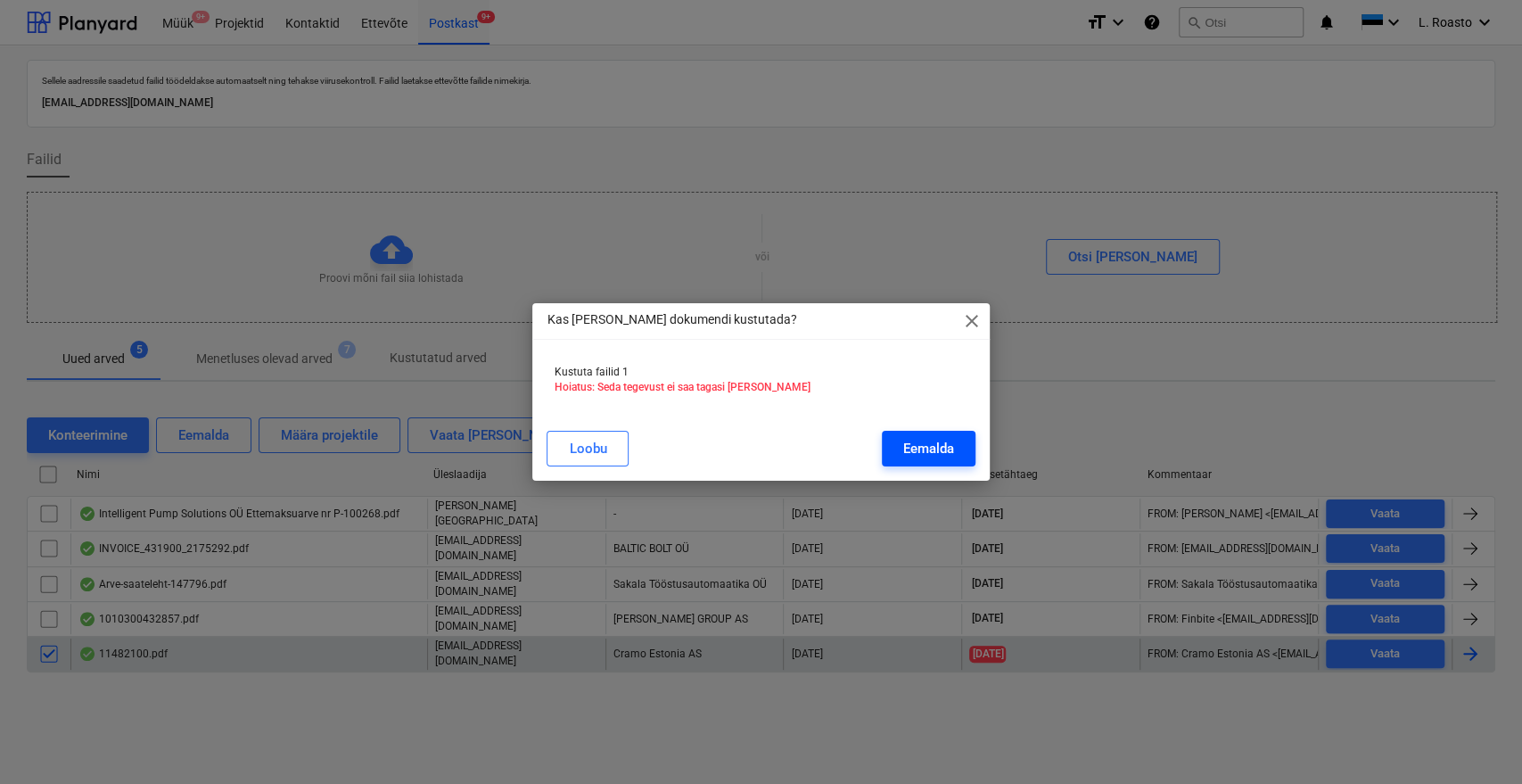
click at [946, 454] on div "Eemalda" at bounding box center [929, 447] width 51 height 23
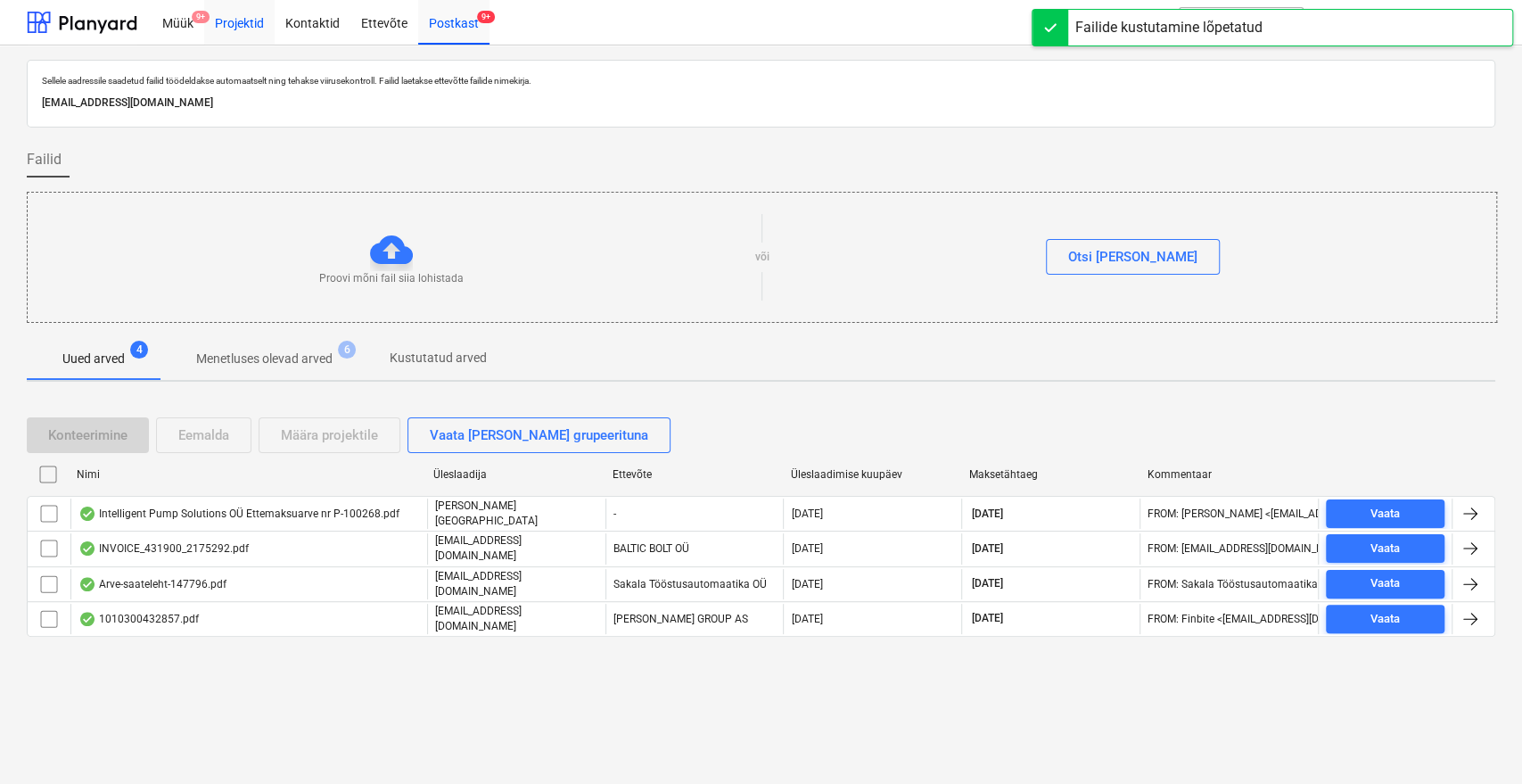
click at [247, 11] on div "Projektid" at bounding box center [238, 22] width 70 height 45
